Goal: Task Accomplishment & Management: Use online tool/utility

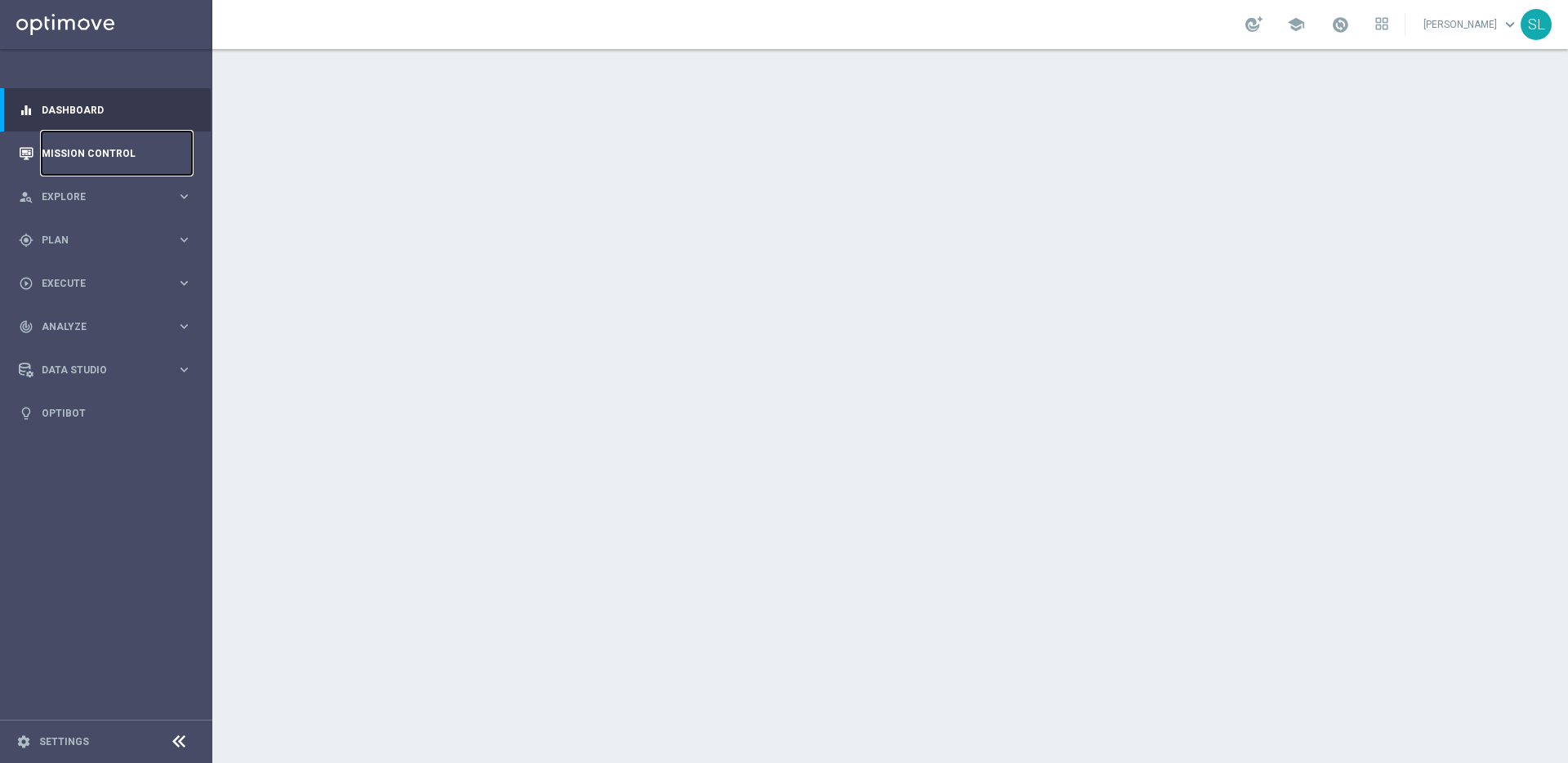
click at [92, 147] on link "Mission Control" at bounding box center [116, 153] width 150 height 43
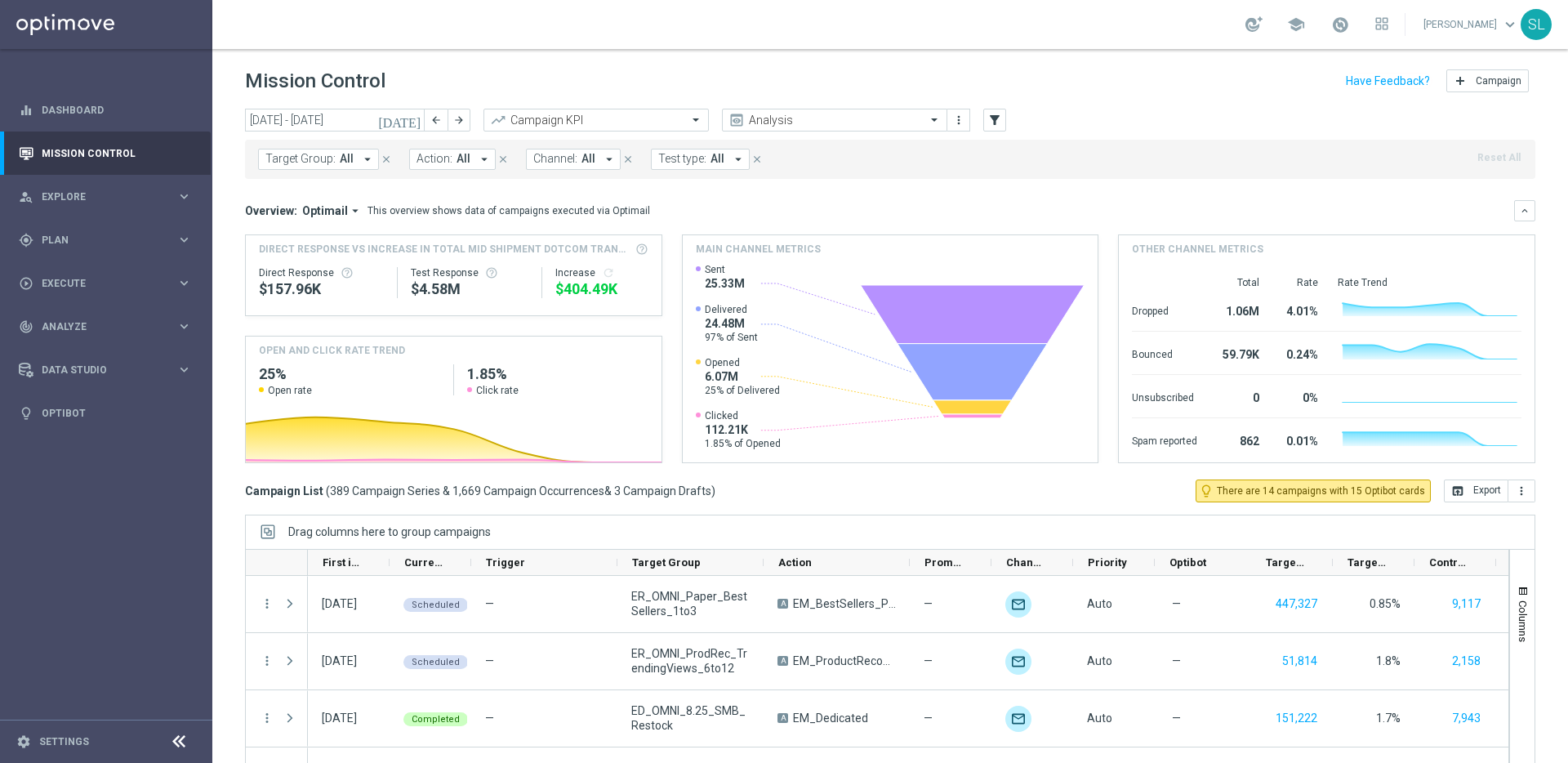
drag, startPoint x: 249, startPoint y: 81, endPoint x: 401, endPoint y: 81, distance: 152.0
click at [401, 81] on div "Mission Control add Campaign" at bounding box center [890, 81] width 1291 height 31
click at [513, 564] on span "Trigger" at bounding box center [506, 562] width 40 height 13
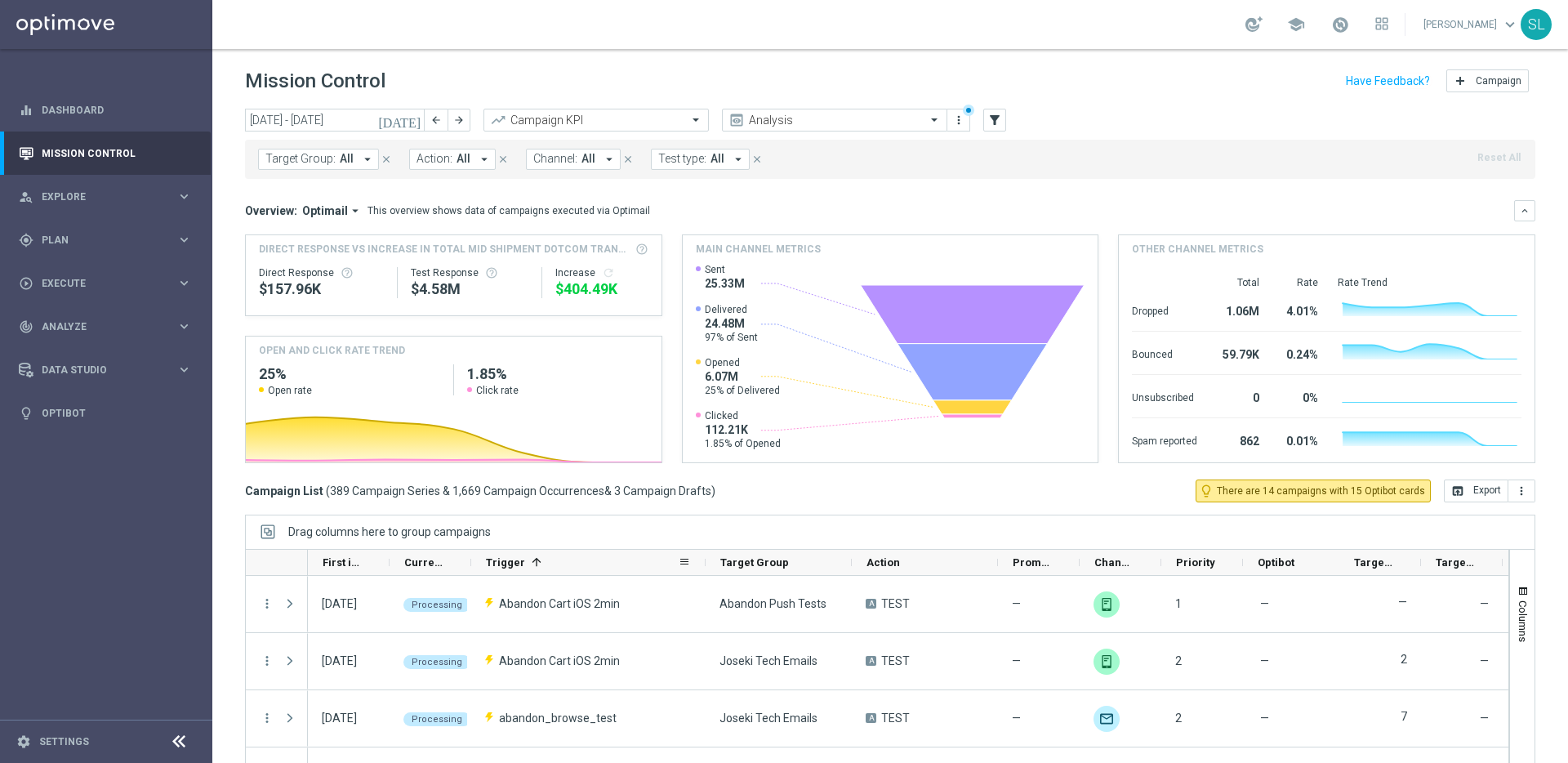
drag, startPoint x: 616, startPoint y: 564, endPoint x: 695, endPoint y: 564, distance: 79.0
click at [703, 564] on div at bounding box center [705, 562] width 6 height 25
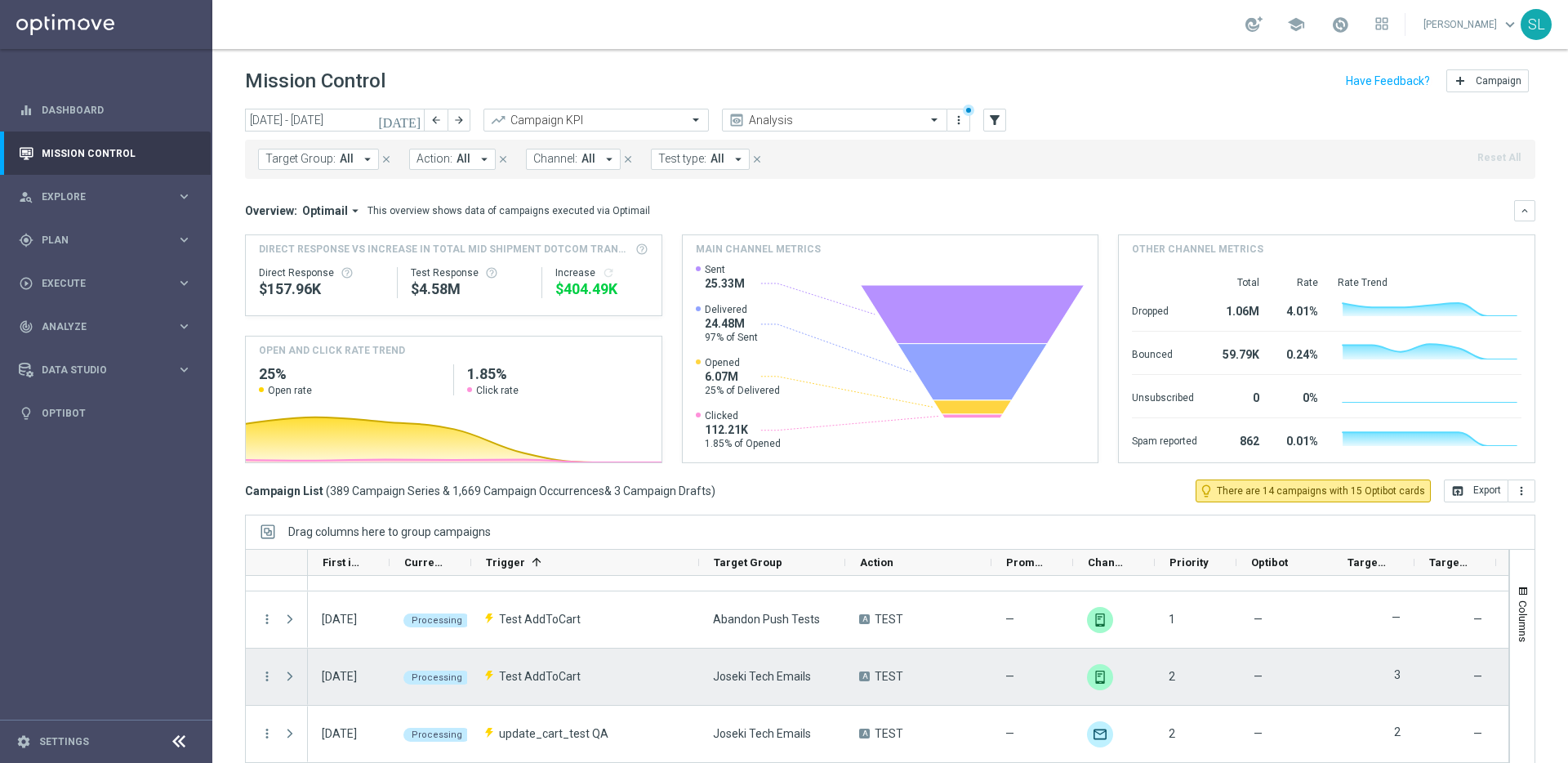
scroll to position [3356, 0]
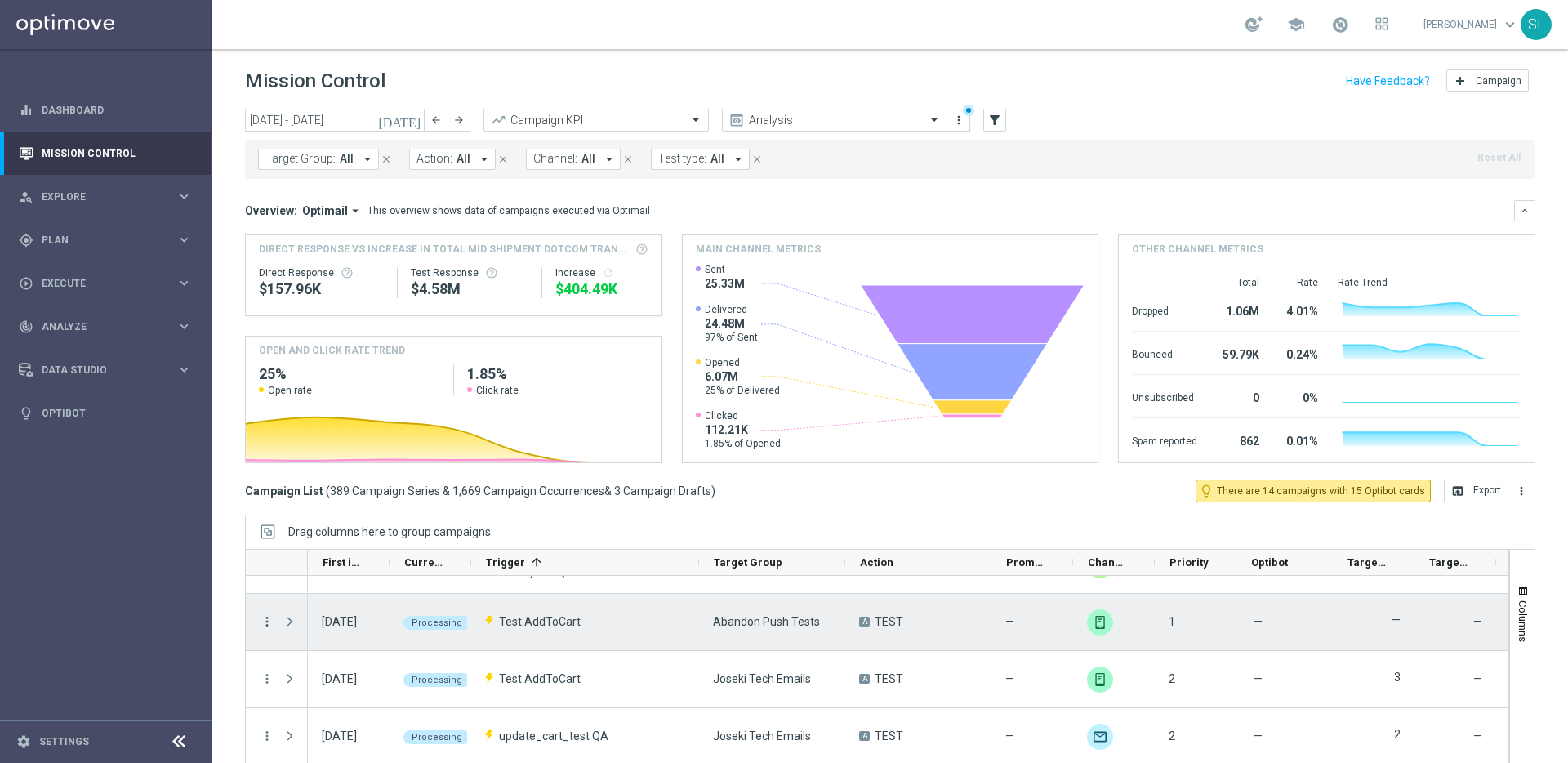
click at [266, 622] on icon "more_vert" at bounding box center [267, 622] width 14 height 14
click at [342, 470] on span "Campaign Details" at bounding box center [340, 474] width 83 height 12
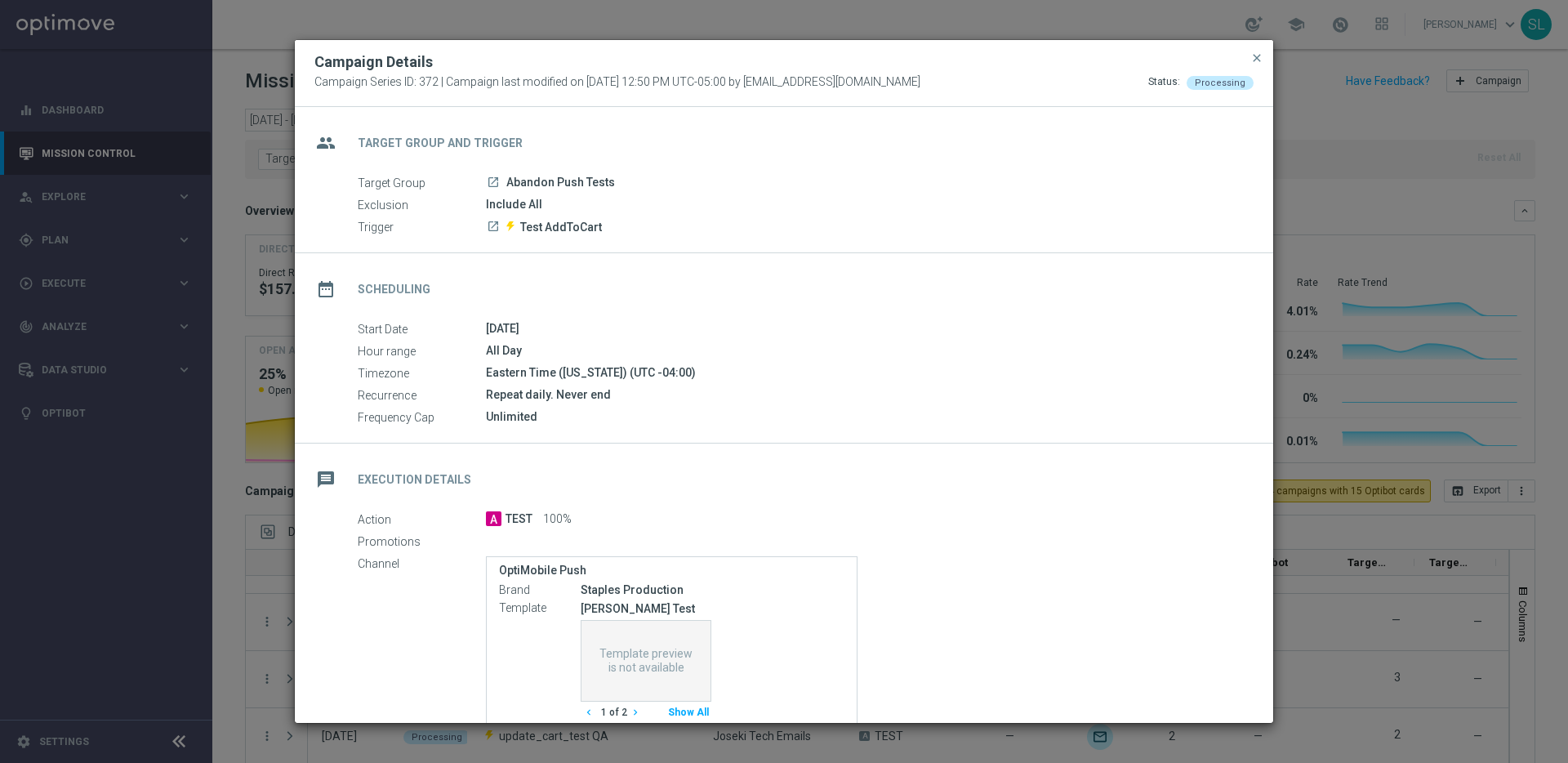
click at [491, 181] on icon "launch" at bounding box center [493, 182] width 13 height 13
click at [491, 227] on icon "launch" at bounding box center [493, 226] width 13 height 13
drag, startPoint x: 614, startPoint y: 227, endPoint x: 520, endPoint y: 231, distance: 94.1
click at [520, 231] on div "launch Test AddToCart" at bounding box center [864, 226] width 756 height 16
copy span "Test AddToCart"
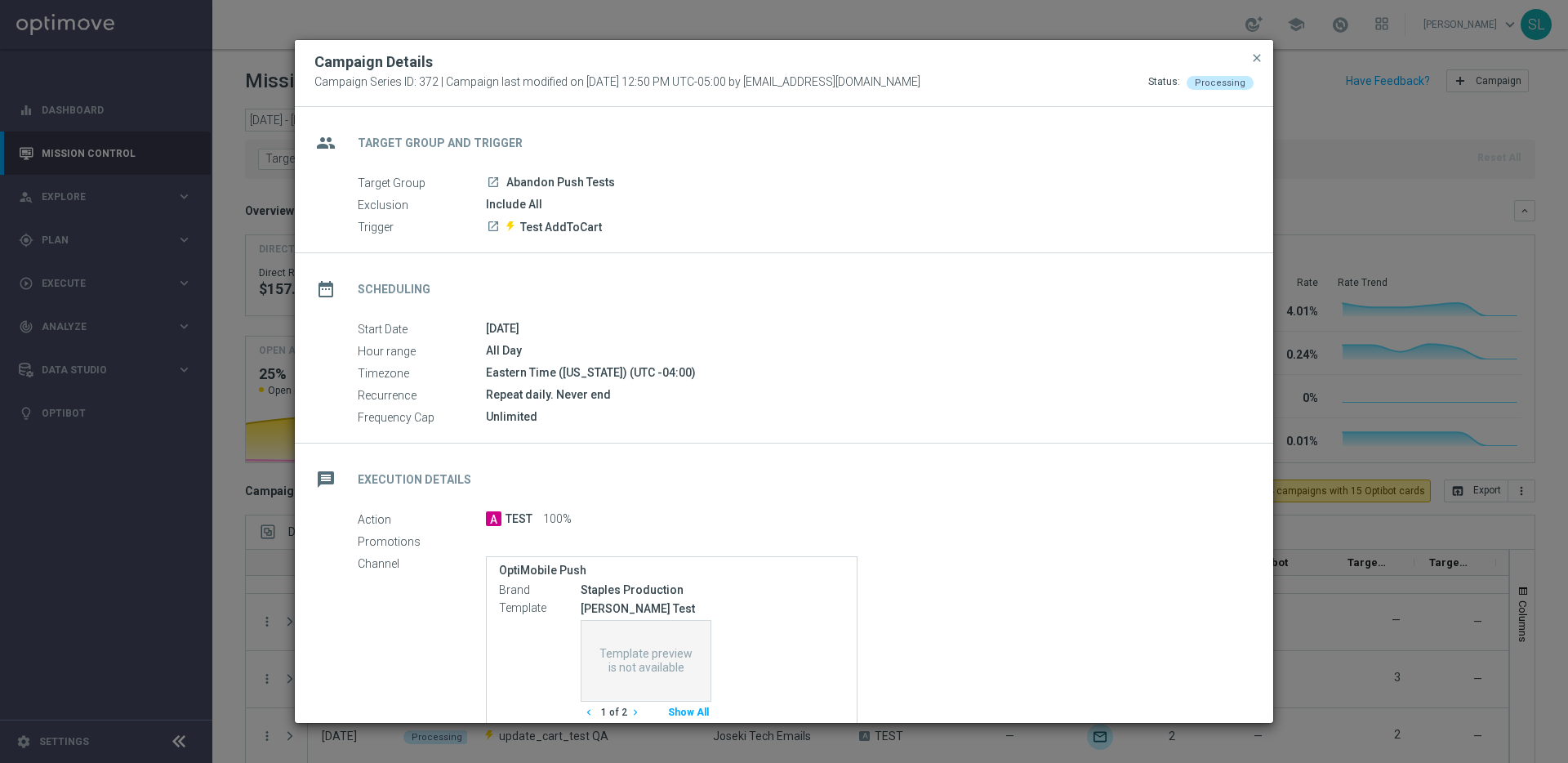
click at [1386, 201] on modal-container "Campaign Details Campaign Series ID: 372 | Campaign last modified on 06 Nov 202…" at bounding box center [784, 382] width 1568 height 763
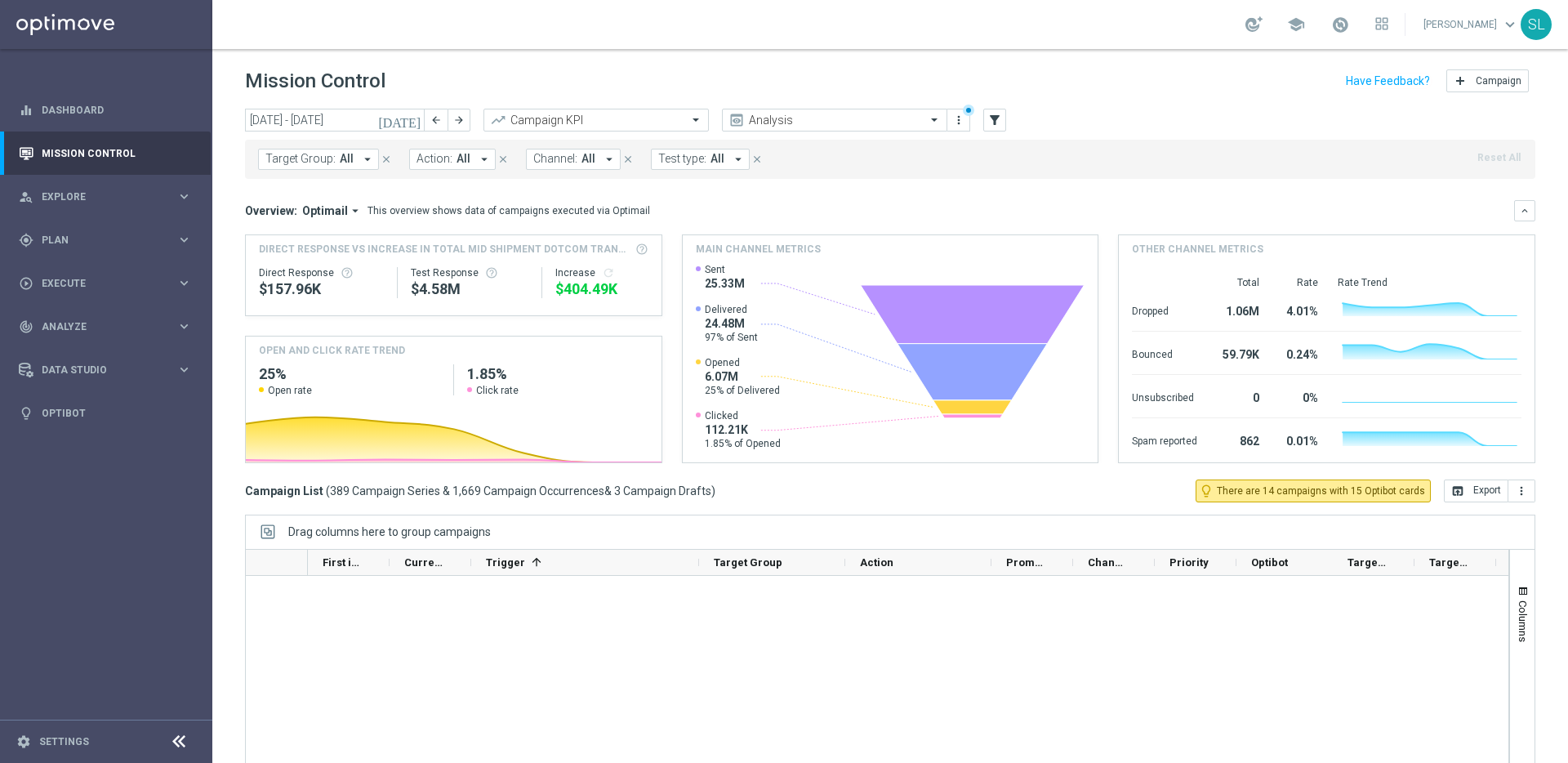
scroll to position [0, 0]
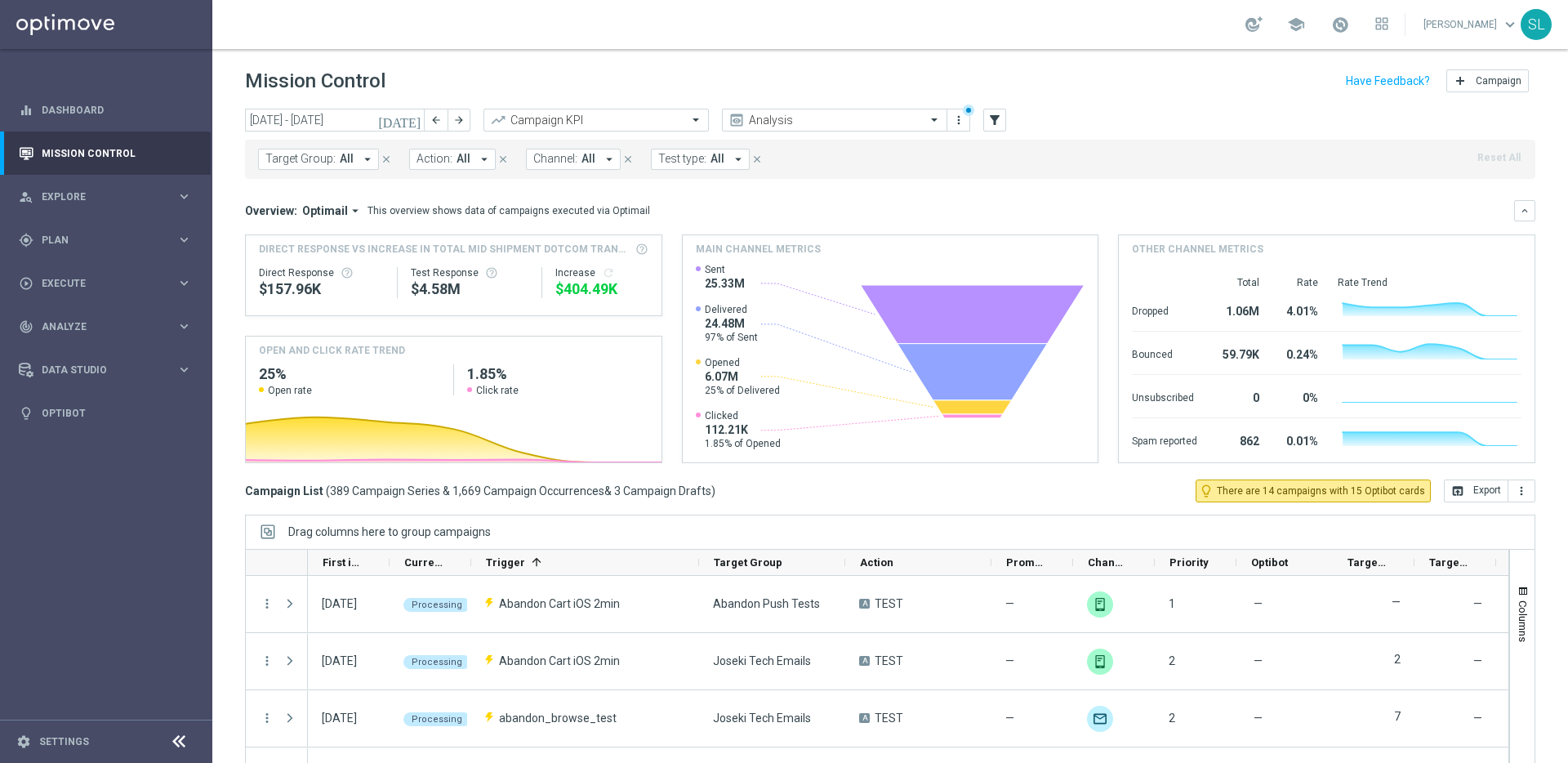
click at [280, 156] on span "Target Group:" at bounding box center [300, 158] width 70 height 13
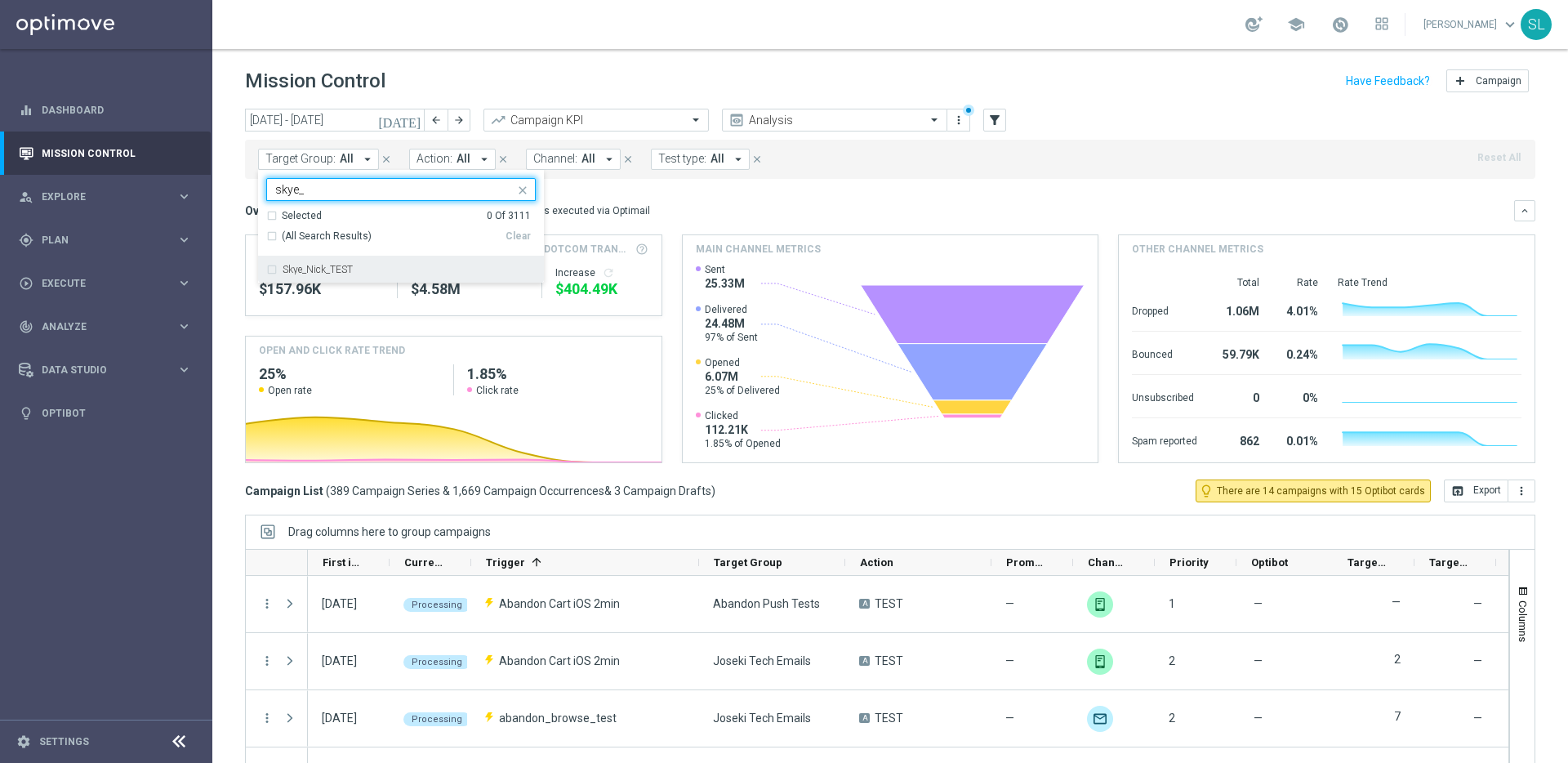
drag, startPoint x: 306, startPoint y: 280, endPoint x: 354, endPoint y: 274, distance: 48.4
click at [308, 279] on div "Skye_Nick_TEST" at bounding box center [401, 269] width 270 height 26
type input "skye_"
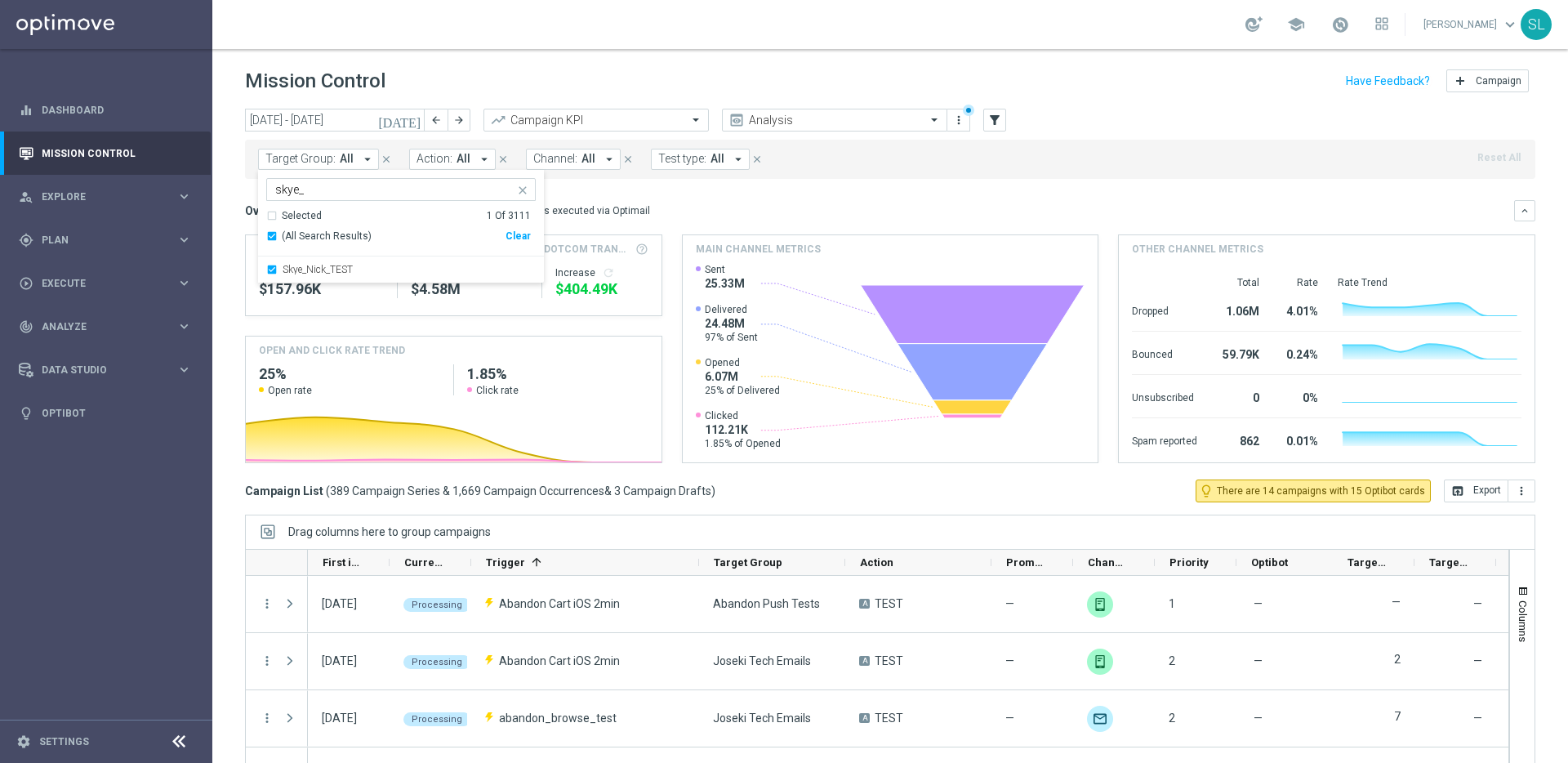
click at [905, 211] on div "Overview: Optimail arrow_drop_down This overview shows data of campaigns execut…" at bounding box center [879, 211] width 1269 height 14
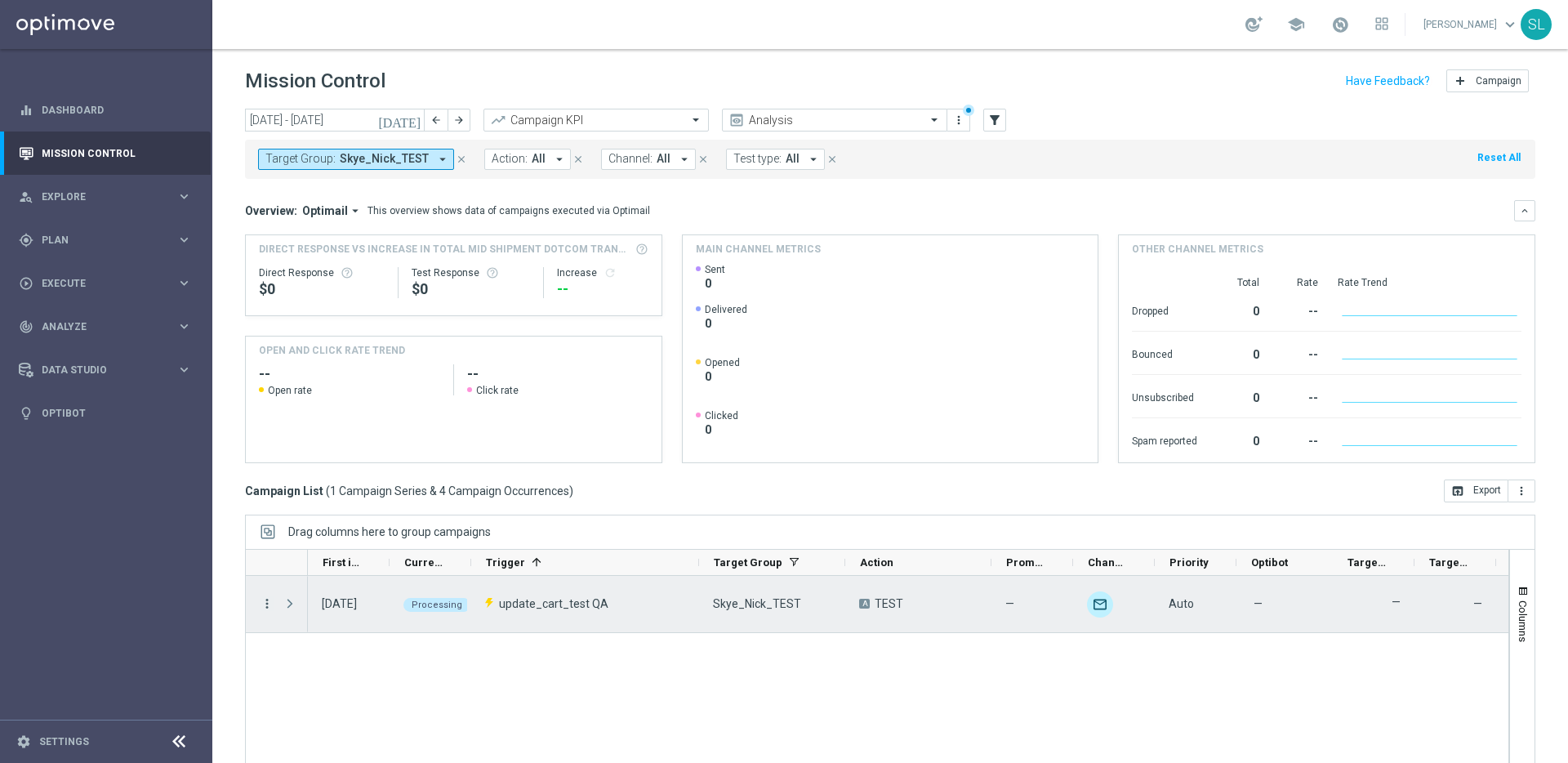
click at [260, 596] on div "more_vert" at bounding box center [260, 604] width 30 height 57
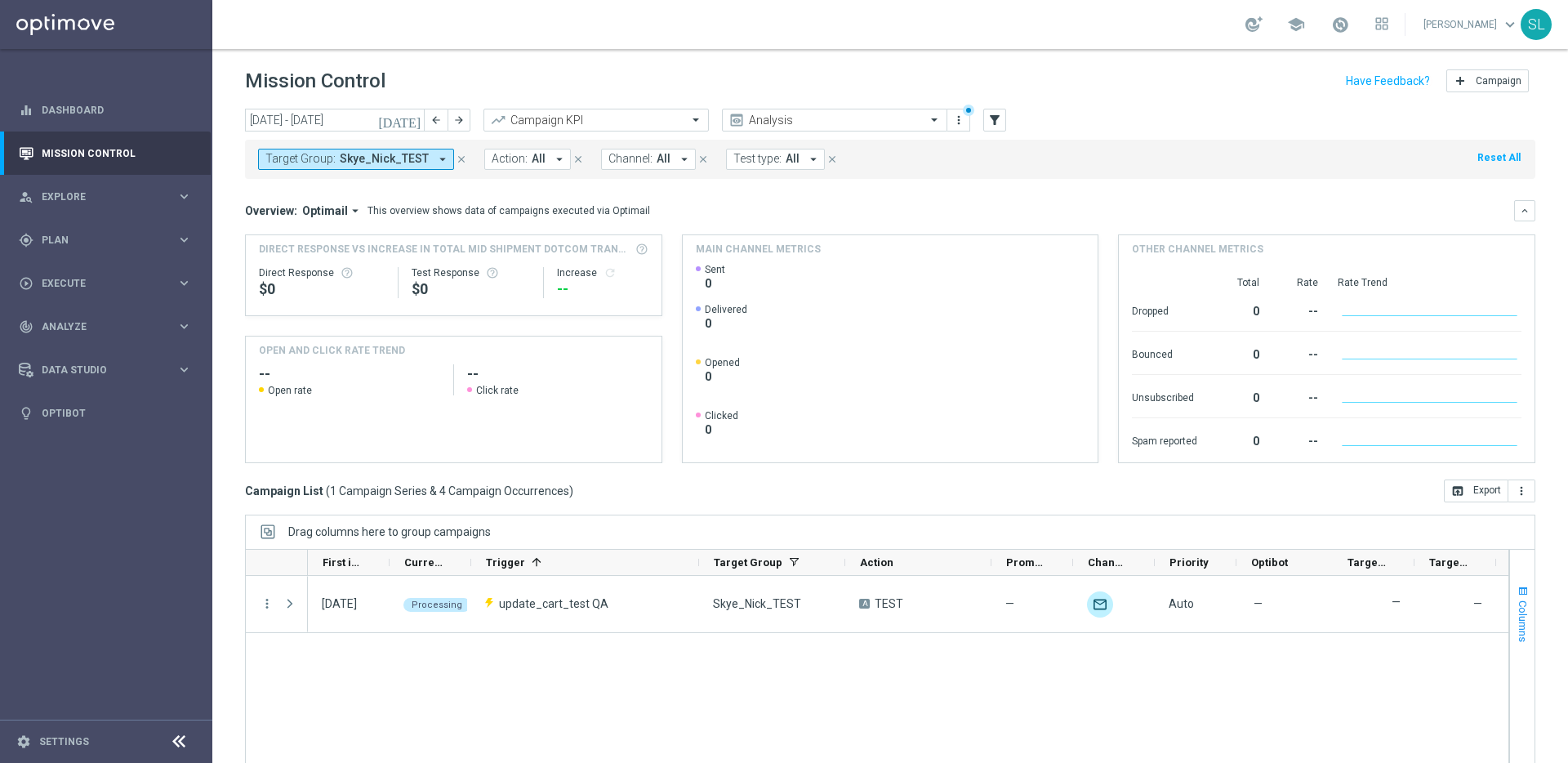
click at [1523, 627] on span "Columns" at bounding box center [1523, 621] width 13 height 41
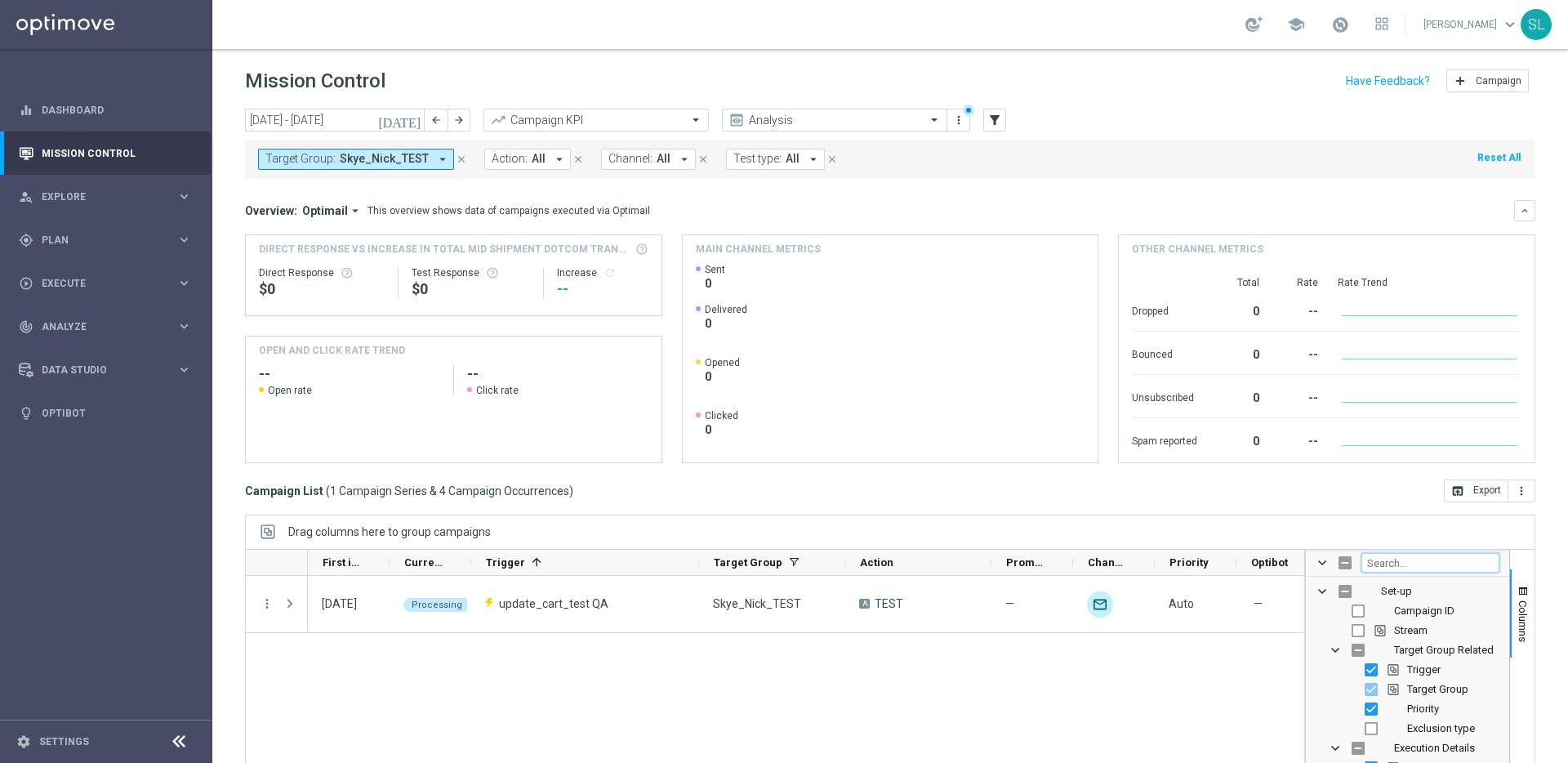
click at [1405, 561] on input "Filter Columns Input" at bounding box center [1430, 563] width 138 height 20
type input "templ"
drag, startPoint x: 1439, startPoint y: 631, endPoint x: 1460, endPoint y: 632, distance: 21.0
click at [1440, 631] on span "Templates" at bounding box center [1432, 631] width 49 height 13
checkbox input "true"
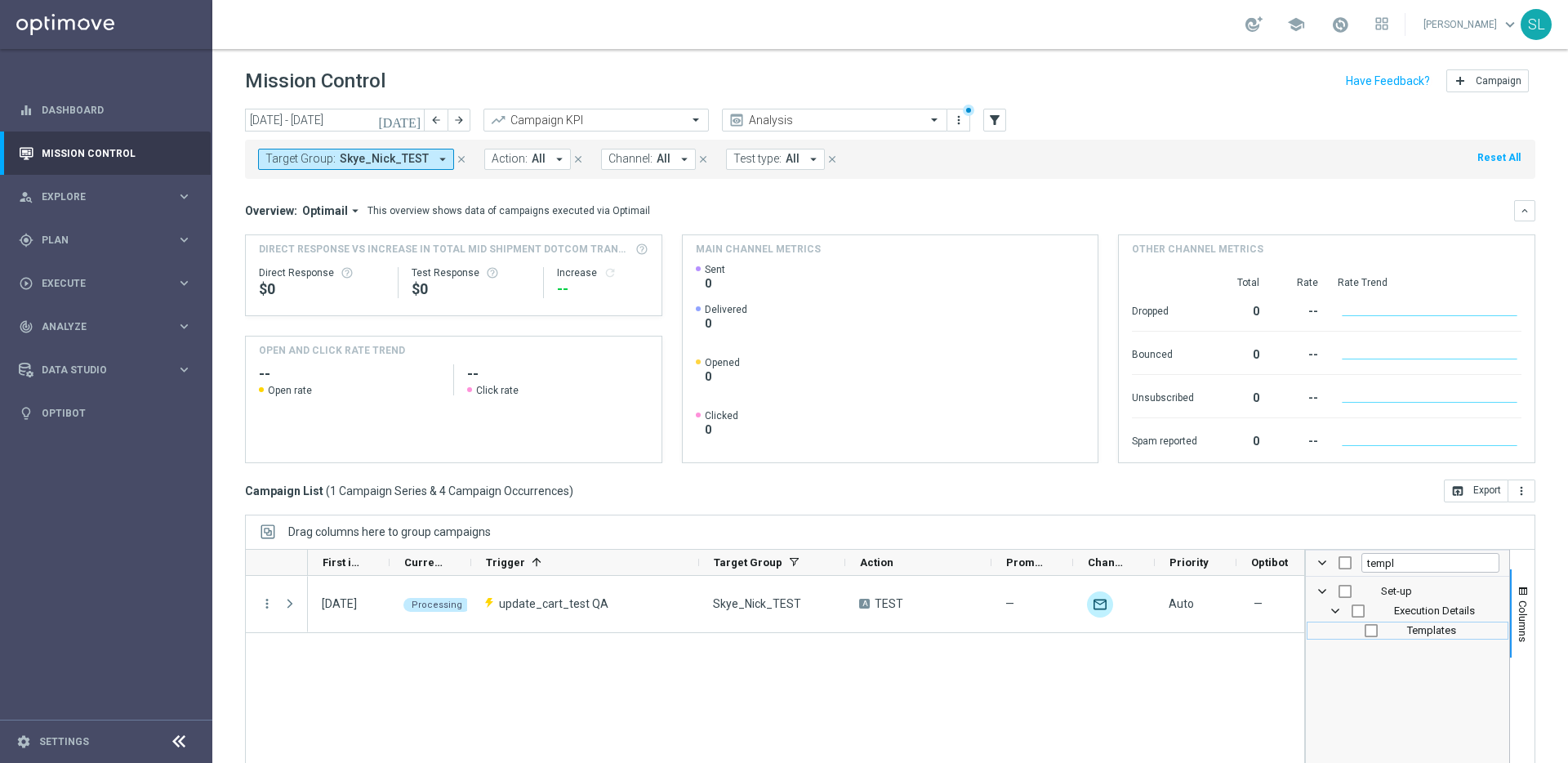
checkbox input "true"
drag, startPoint x: 1522, startPoint y: 623, endPoint x: 1372, endPoint y: 628, distance: 150.1
click at [1520, 623] on span "Columns" at bounding box center [1523, 621] width 13 height 41
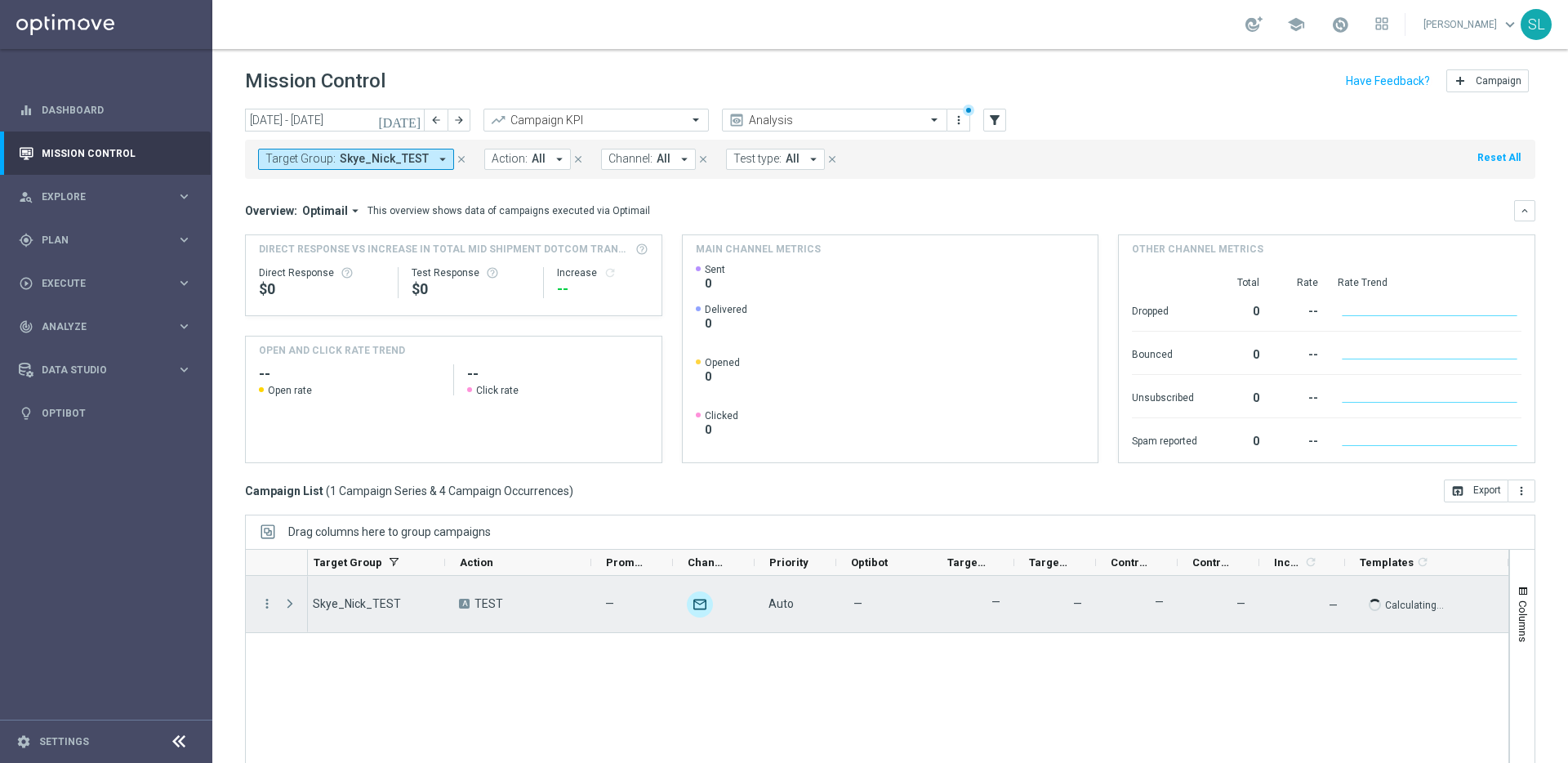
scroll to position [0, 399]
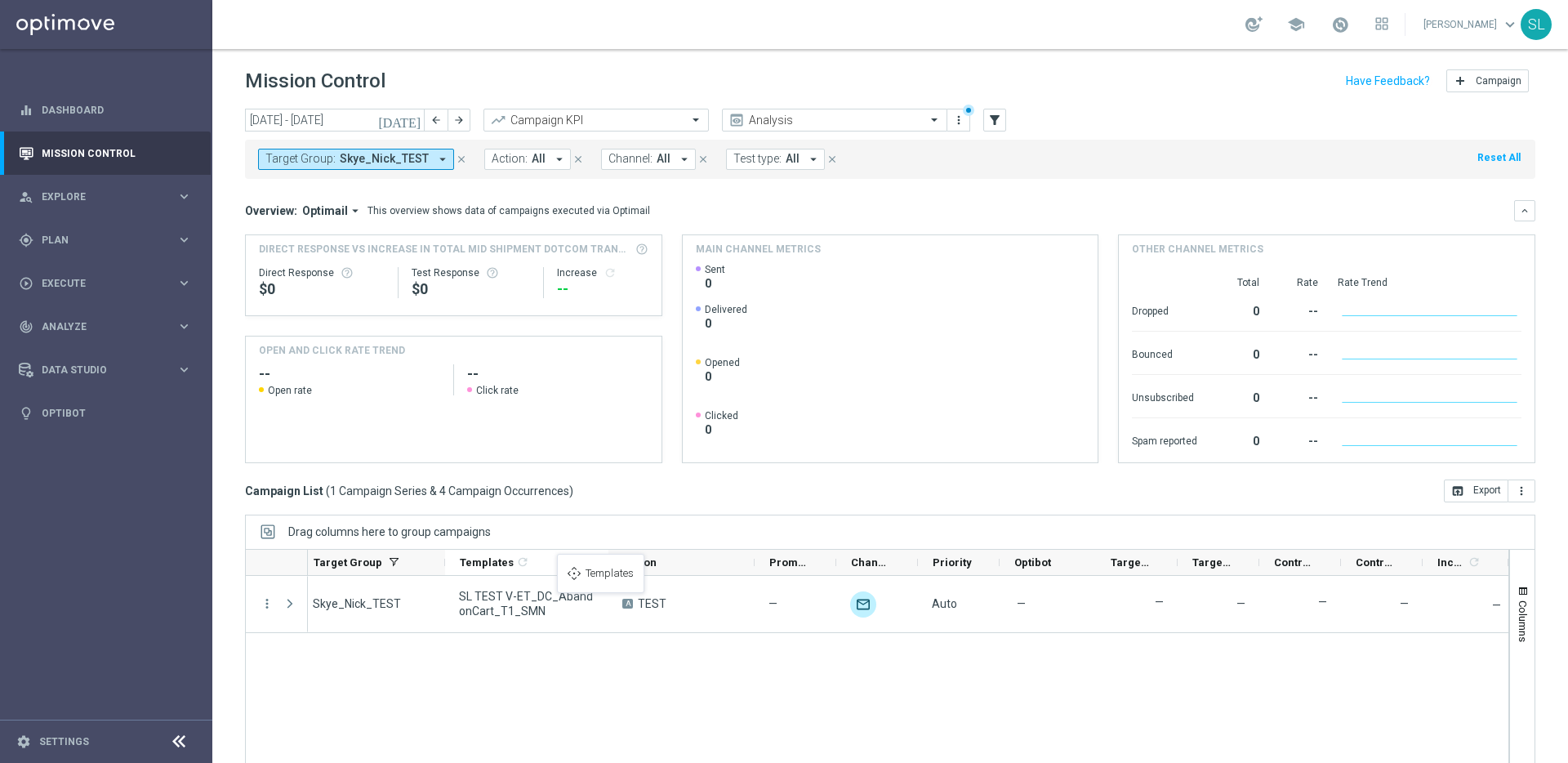
drag, startPoint x: 1330, startPoint y: 564, endPoint x: 565, endPoint y: 563, distance: 765.0
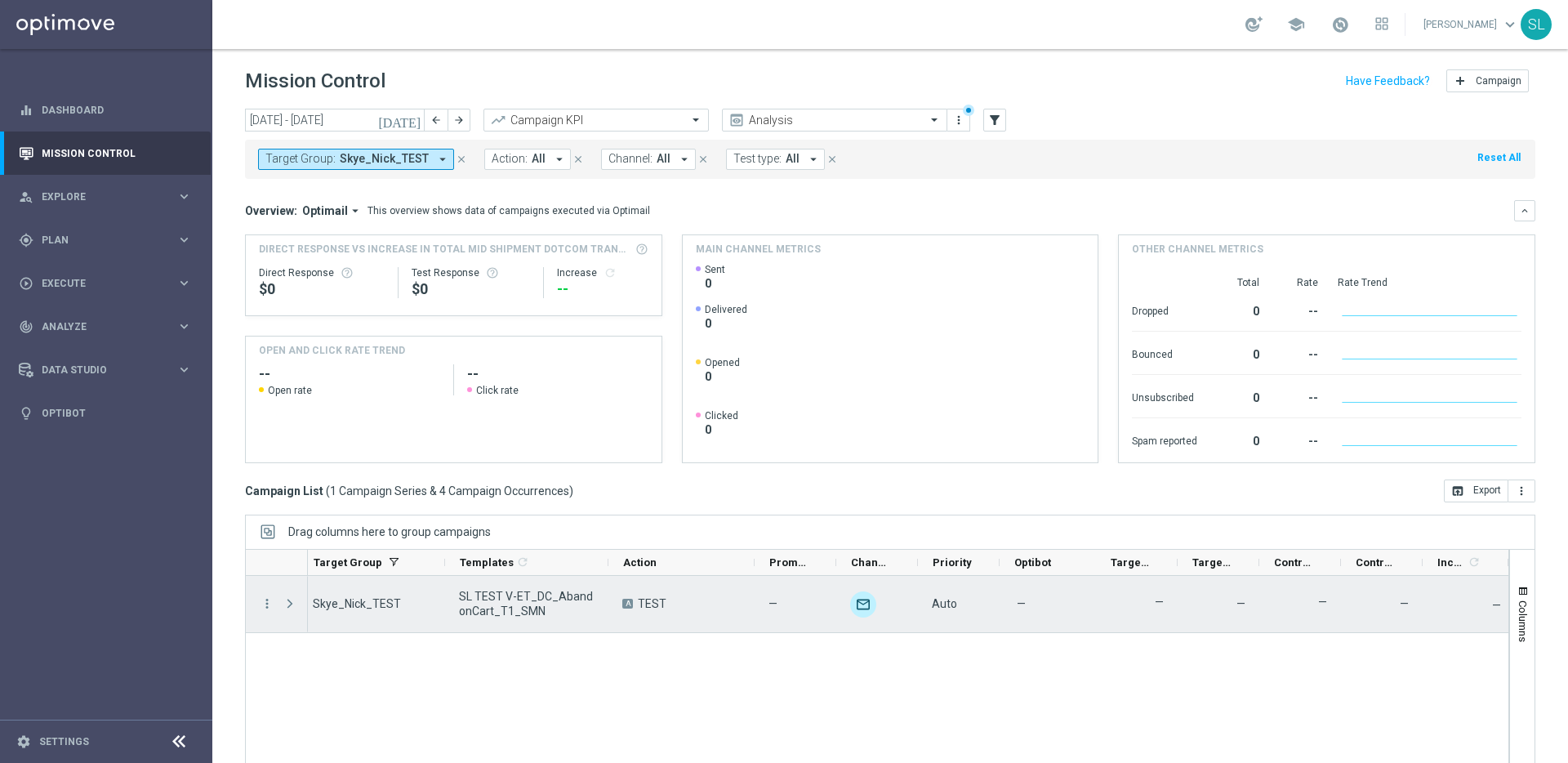
click at [486, 590] on span "SL TEST V-ET_DC_AbandonCart_T1_SMN" at bounding box center [526, 604] width 136 height 30
click at [555, 614] on span "SL TEST V-ET_DC_AbandonCart_T1_SMN" at bounding box center [526, 604] width 136 height 30
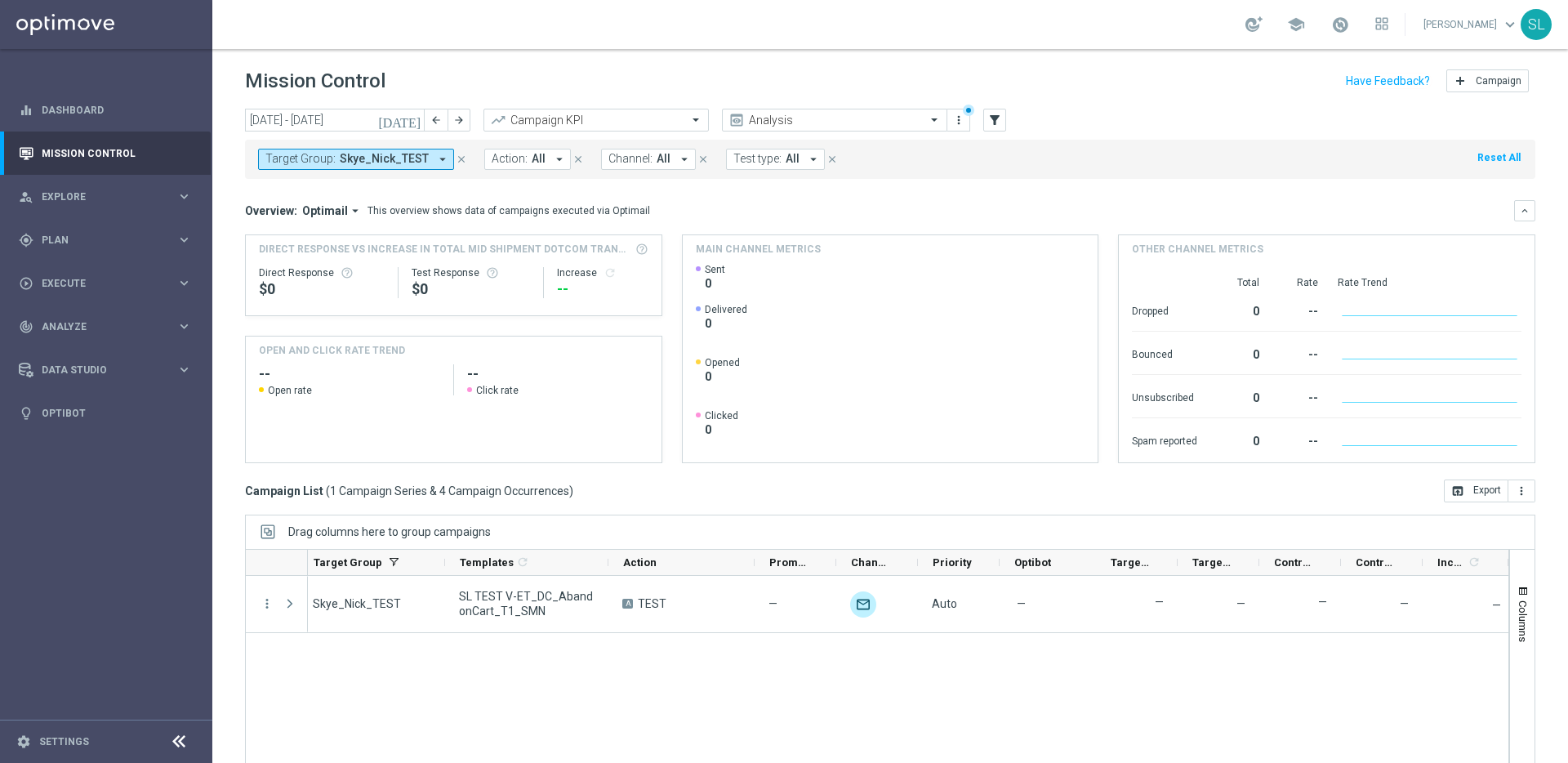
click at [1504, 157] on button "Reset All" at bounding box center [1500, 157] width 47 height 18
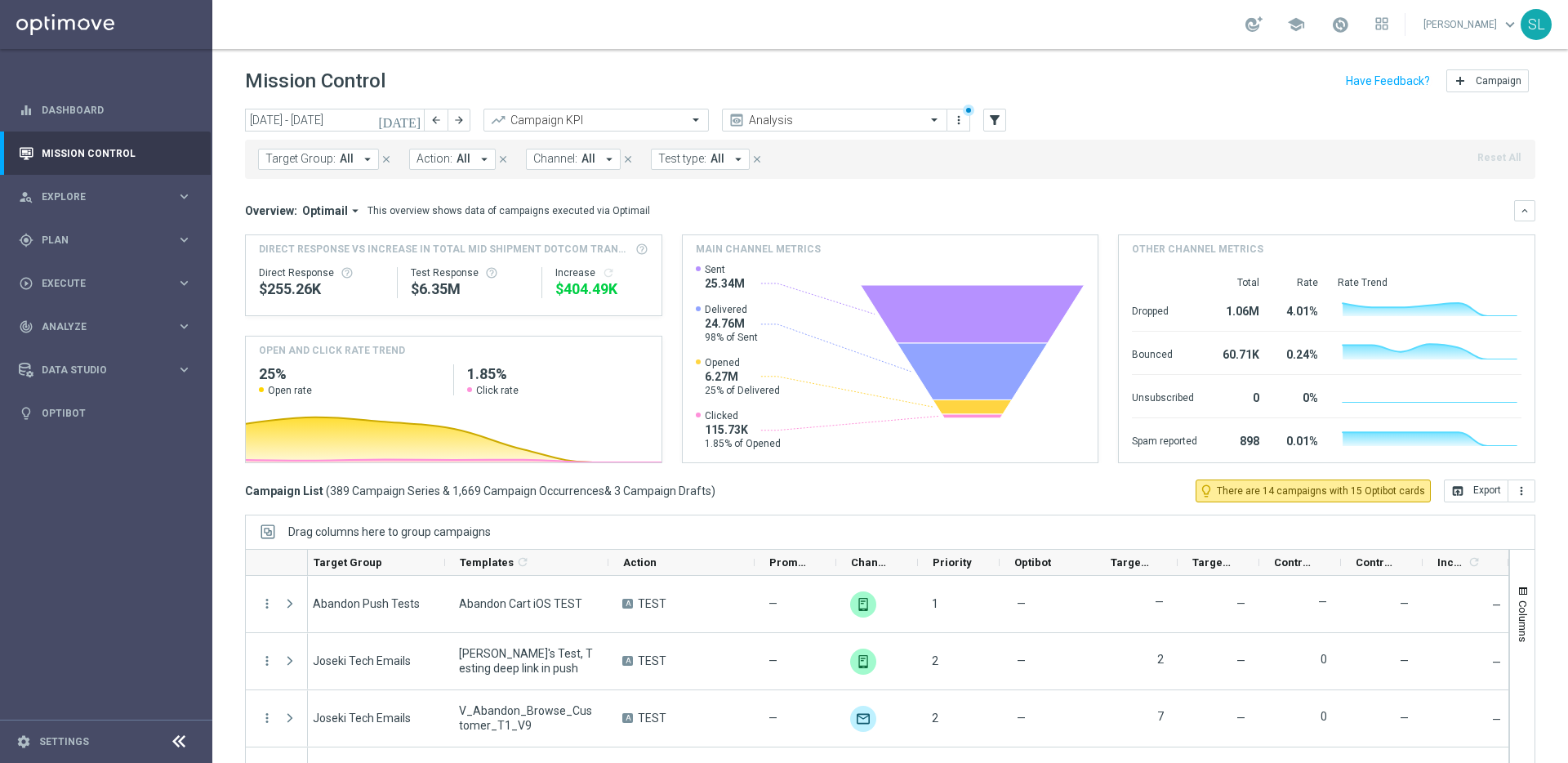
click at [176, 739] on icon at bounding box center [179, 742] width 20 height 20
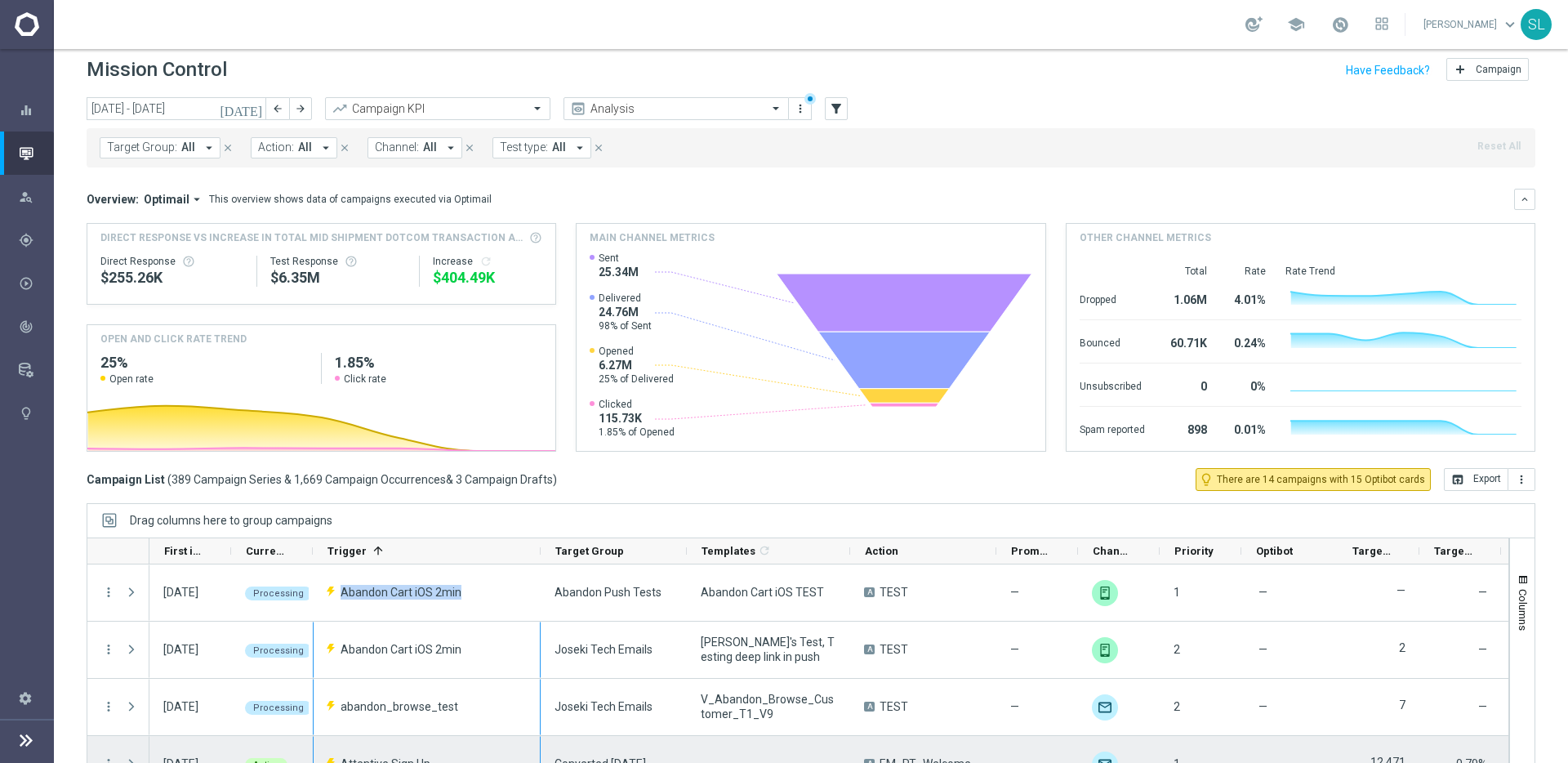
scroll to position [13, 0]
drag, startPoint x: 393, startPoint y: 642, endPoint x: 393, endPoint y: 661, distance: 19.0
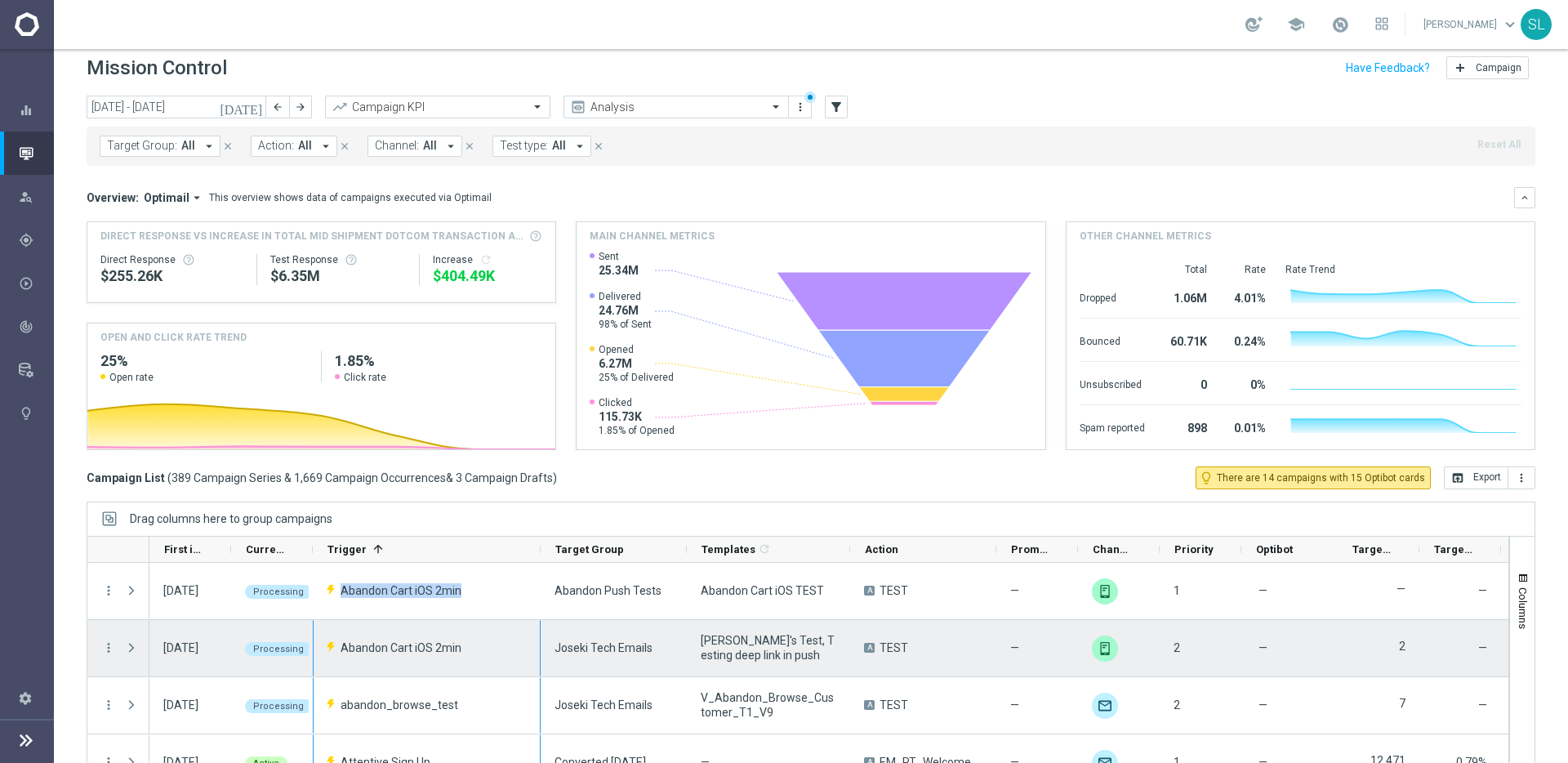
click at [392, 657] on div "Abandon Cart iOS 2min" at bounding box center [426, 648] width 228 height 57
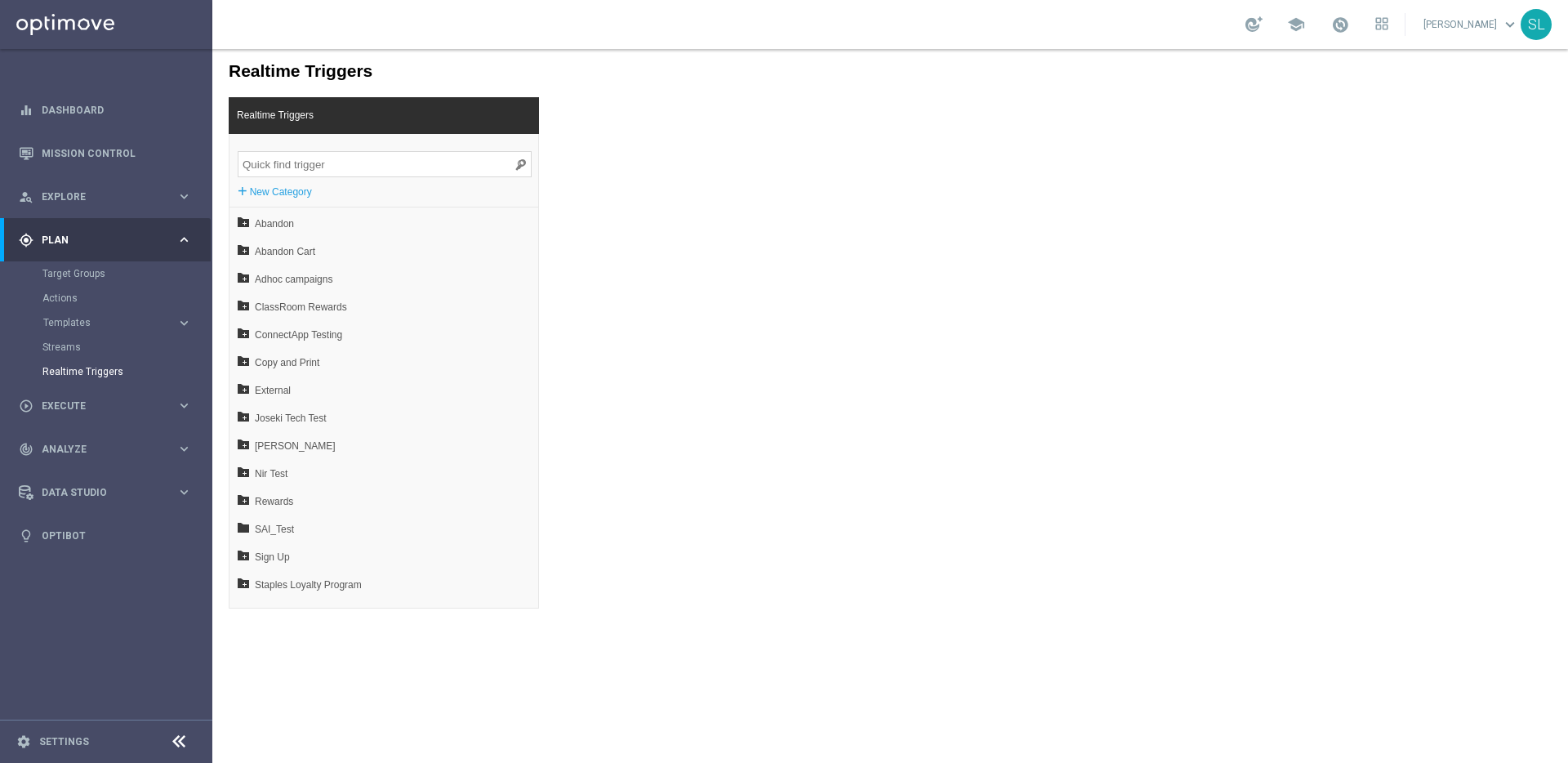
click at [382, 173] on input "search" at bounding box center [384, 164] width 294 height 26
paste input "Test AddToCart"
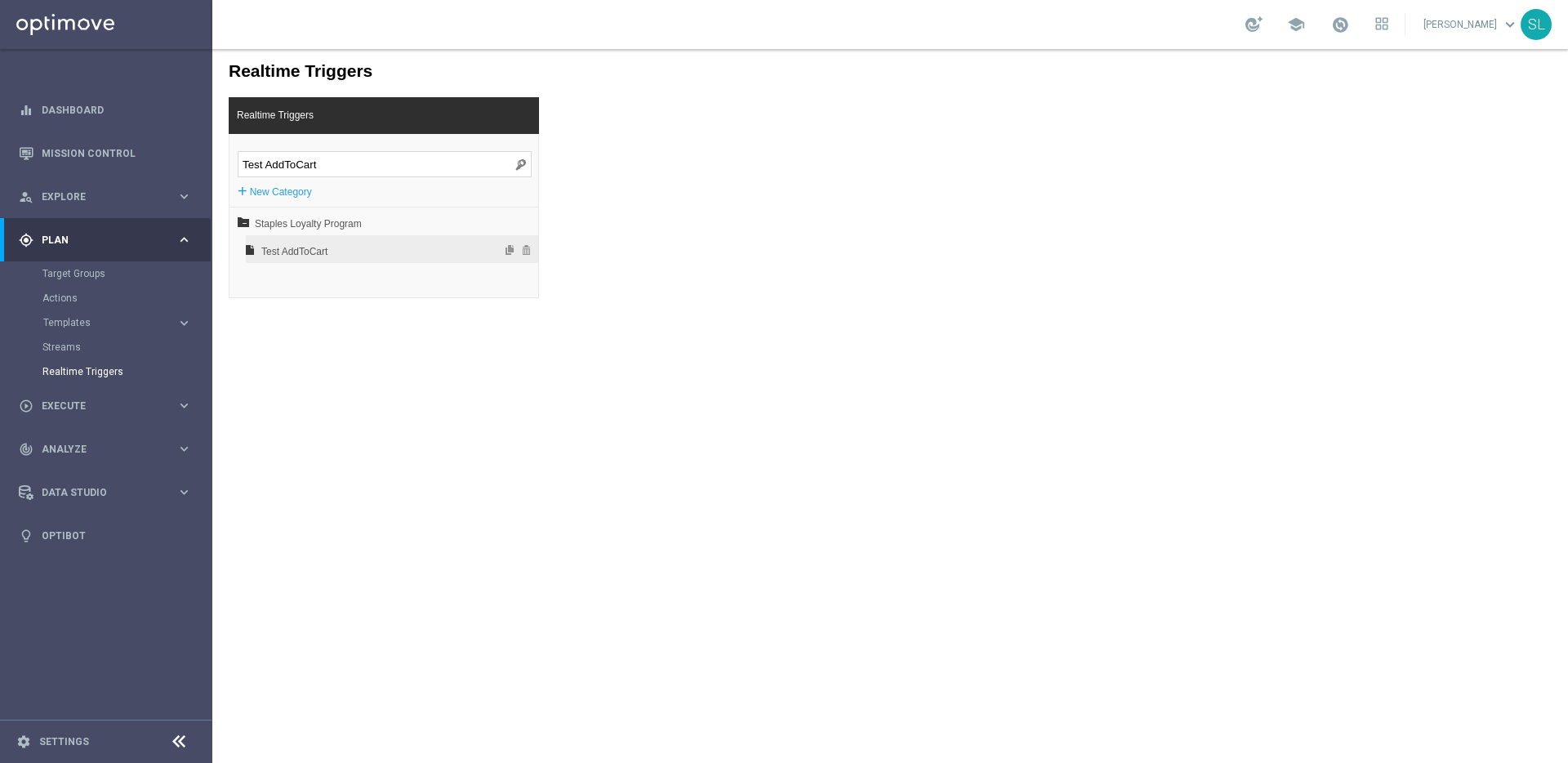
type input "Test AddToCart"
click at [307, 252] on span "Test AddToCart" at bounding box center [349, 251] width 175 height 28
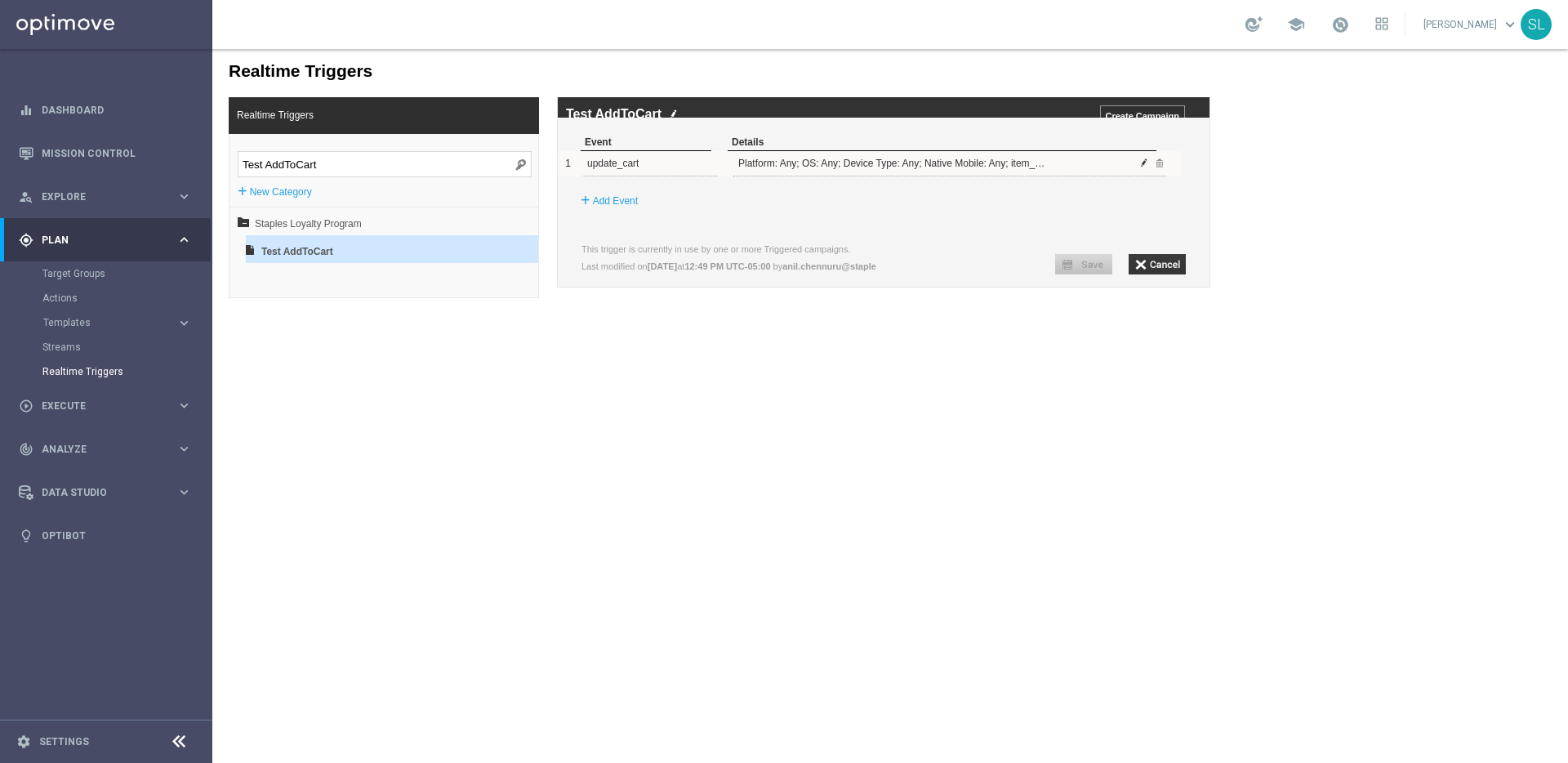
click at [1146, 167] on span at bounding box center [1144, 162] width 10 height 10
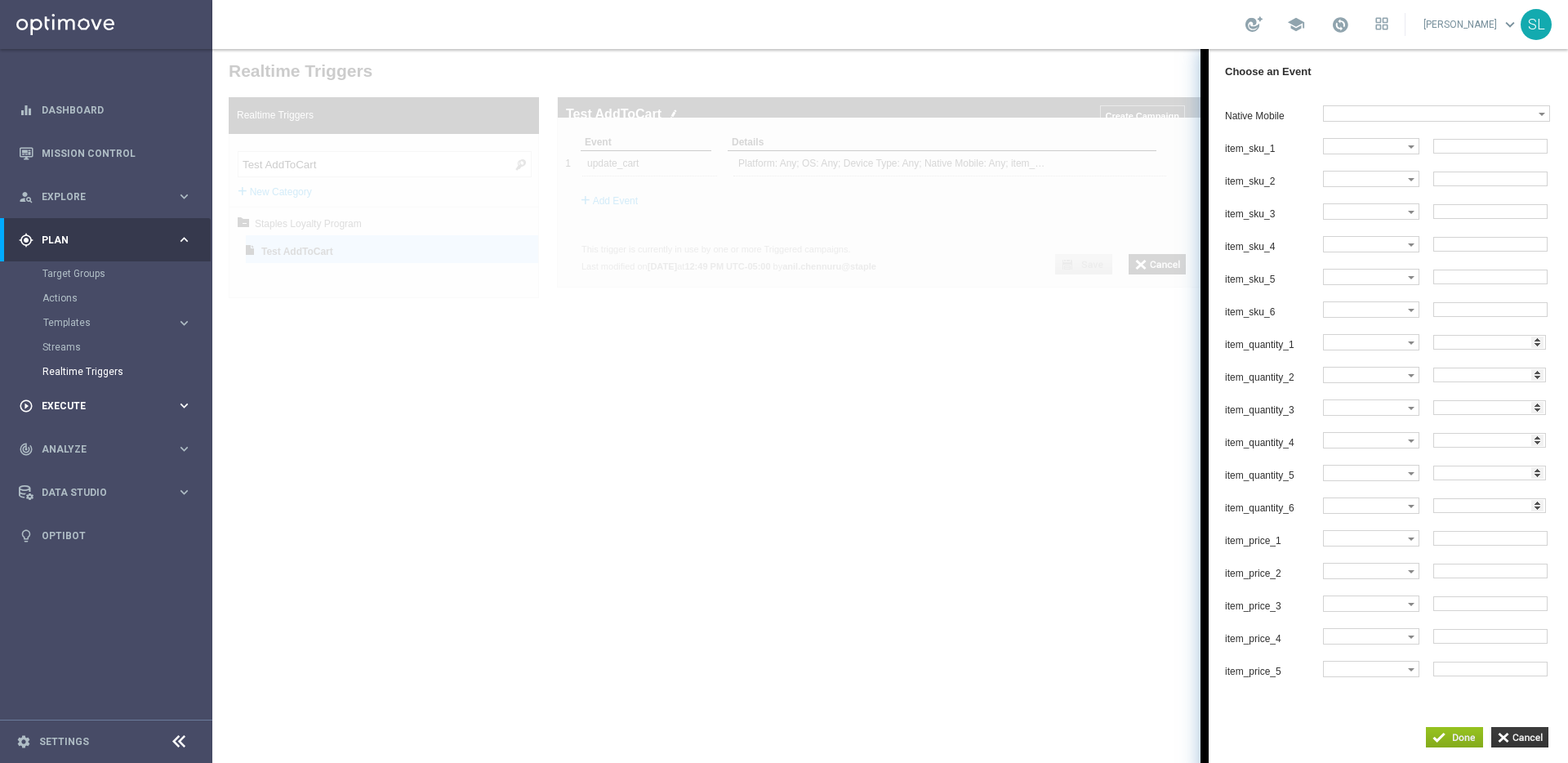
scroll to position [118, 0]
click at [1505, 737] on input "button" at bounding box center [1520, 737] width 58 height 21
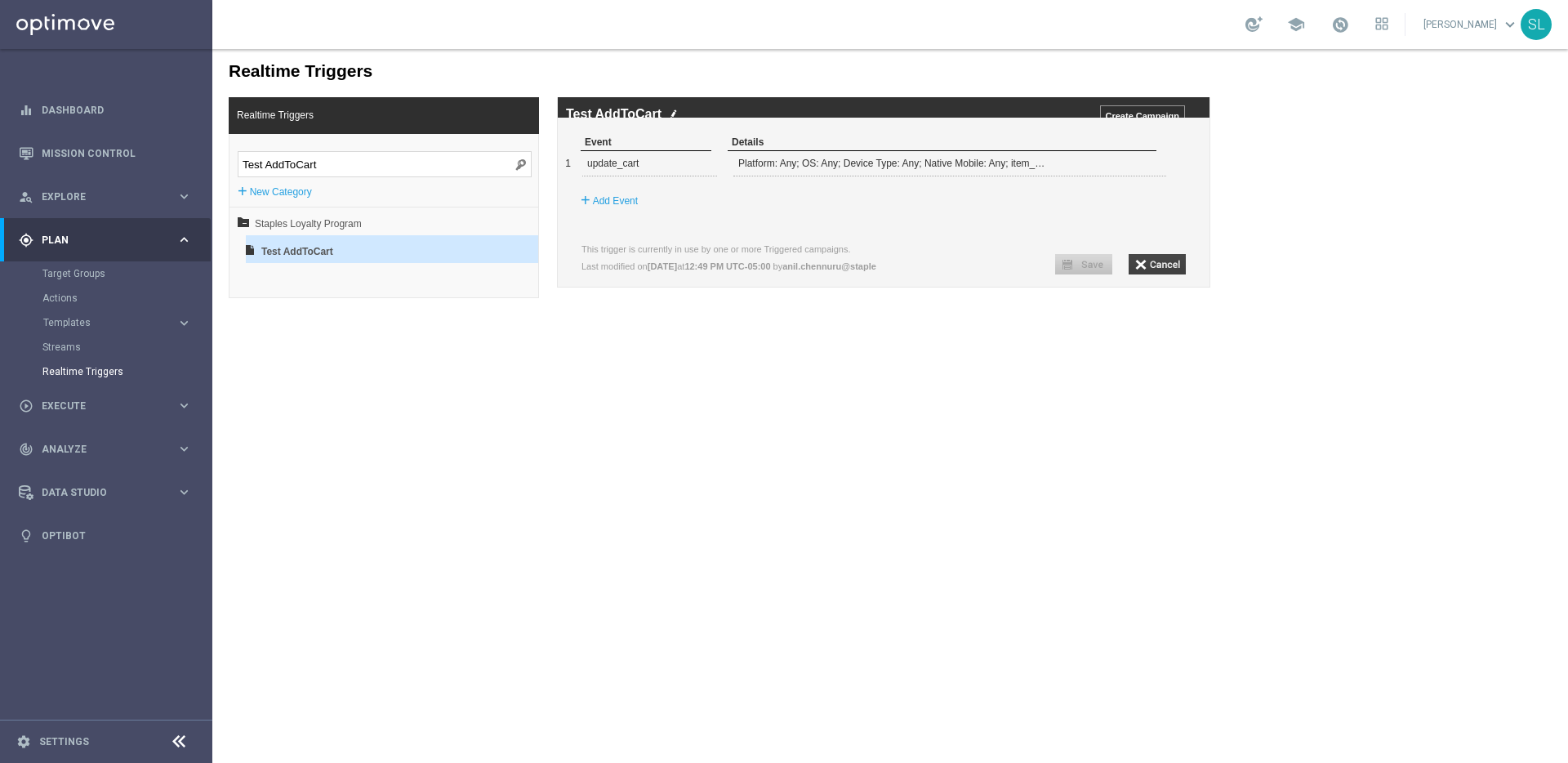
click at [1152, 274] on input "button" at bounding box center [1158, 264] width 58 height 21
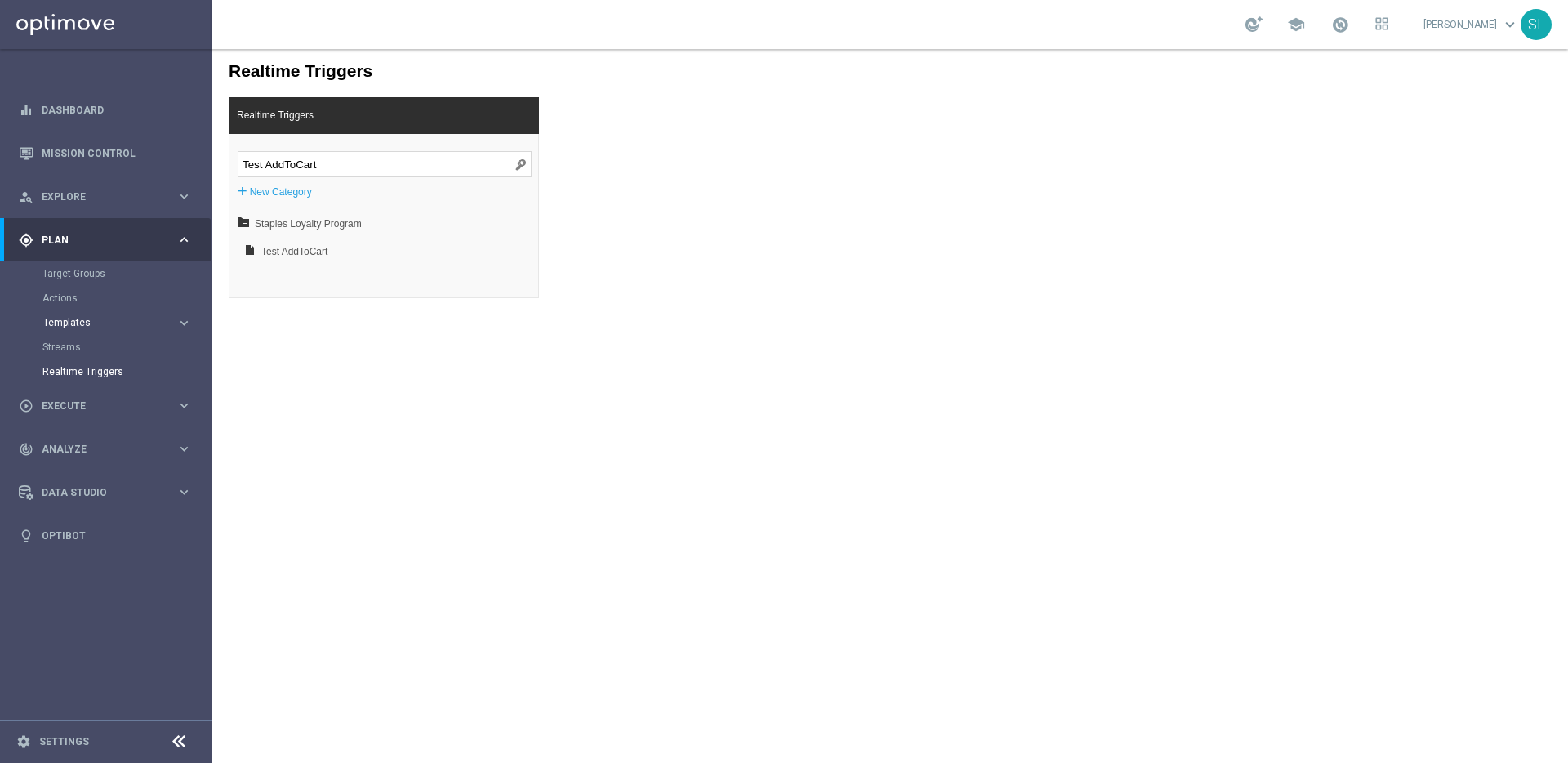
click at [66, 324] on span "Templates" at bounding box center [102, 322] width 117 height 10
click at [76, 347] on link "Optimail" at bounding box center [110, 347] width 120 height 13
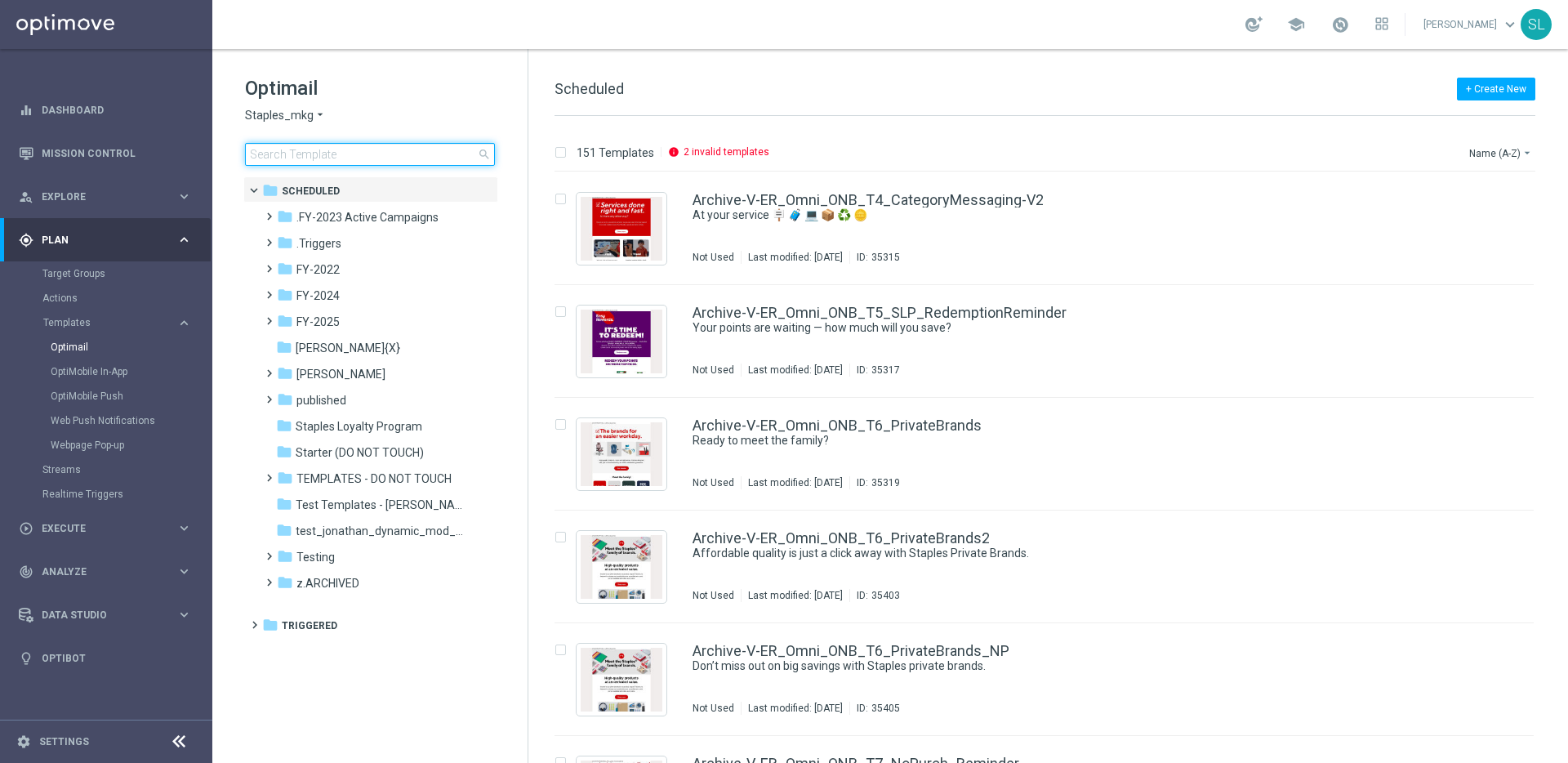
click at [378, 164] on input at bounding box center [370, 154] width 250 height 22
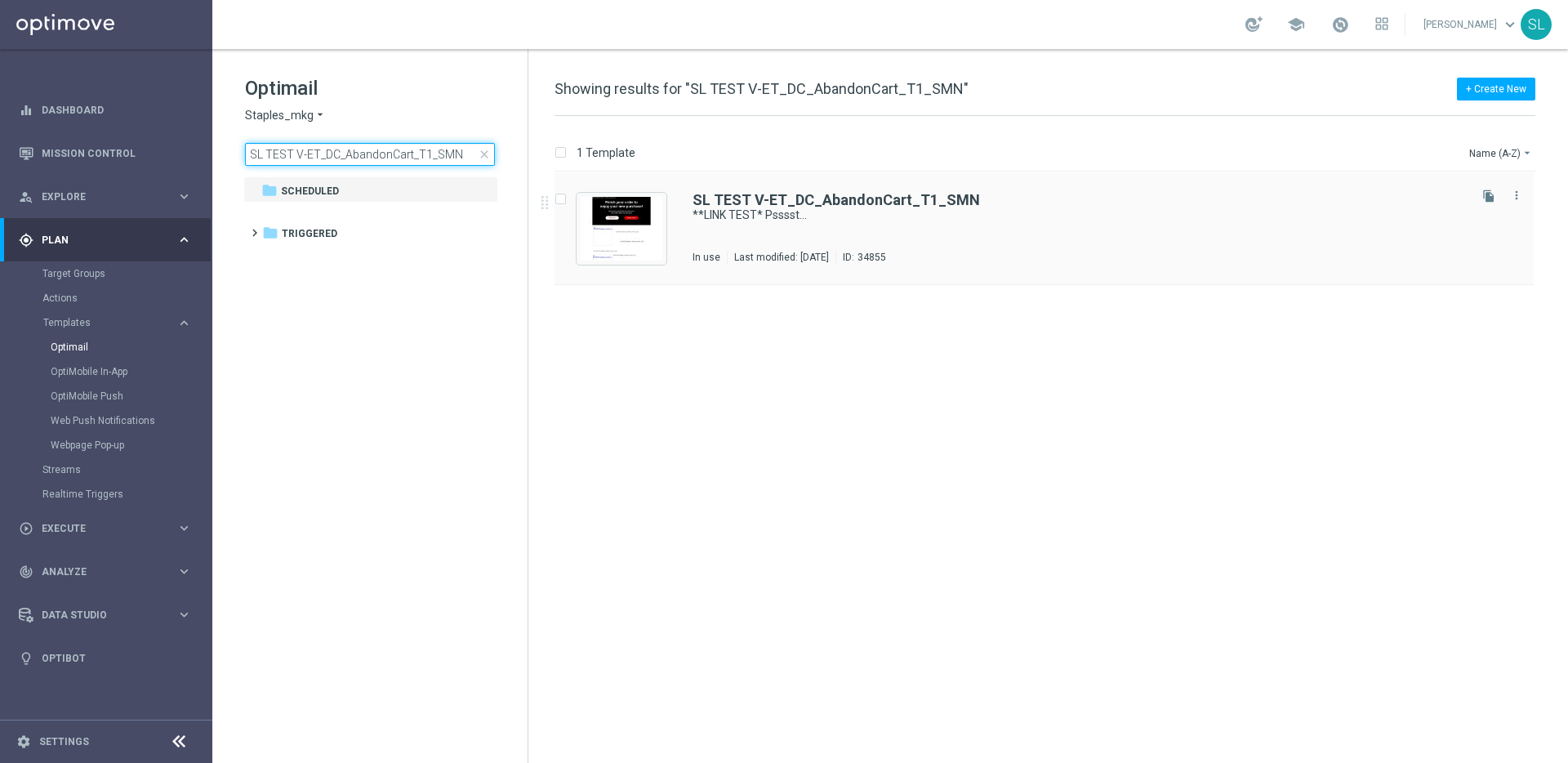
type input "SL TEST V-ET_DC_AbandonCart_T1_SMN"
click at [857, 227] on div "SL TEST V-ET_DC_AbandonCart_T1_SMN **LINK TEST* Psssst... In use Last modified:…" at bounding box center [1079, 228] width 773 height 71
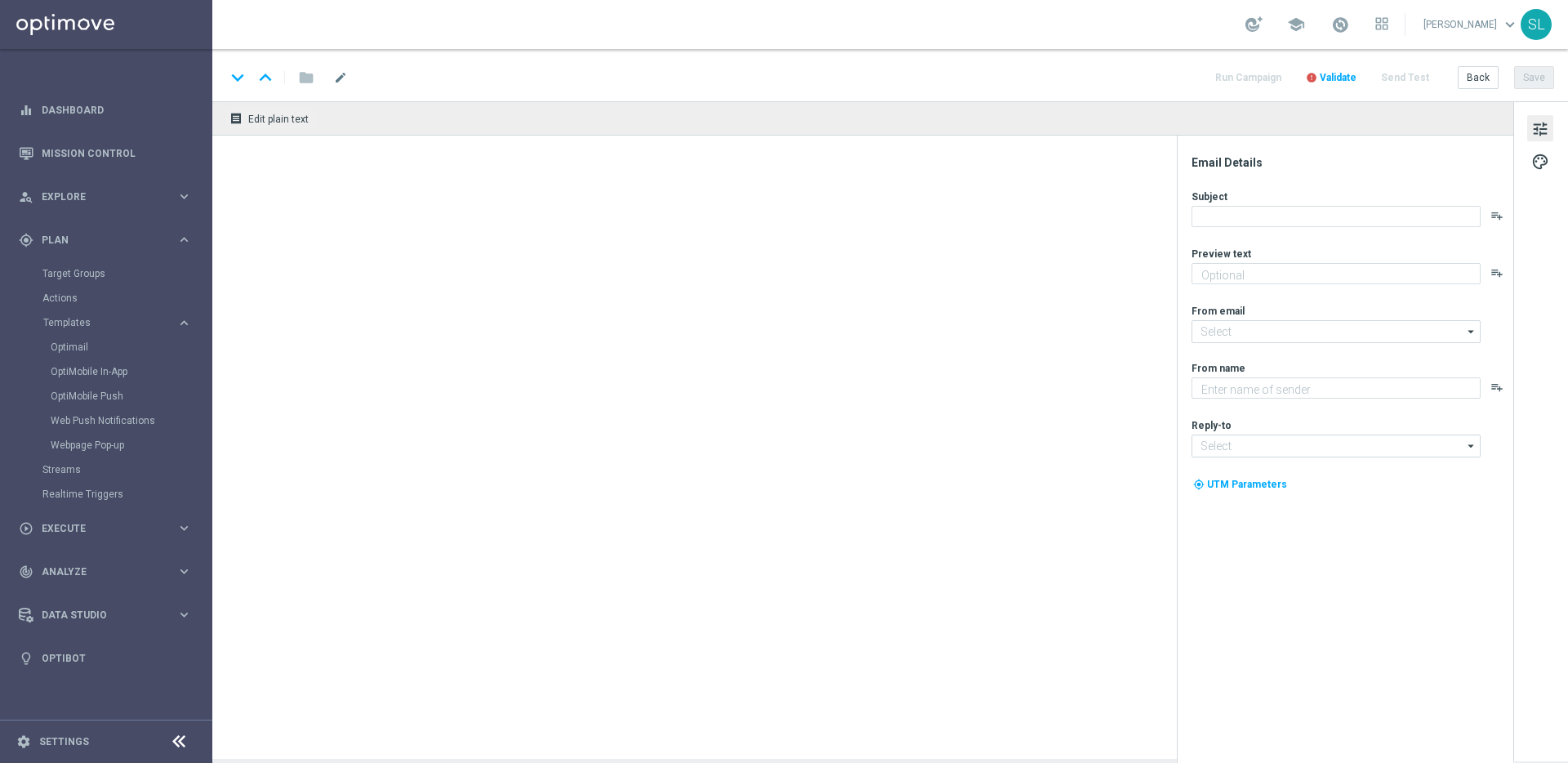
type textarea "We noticed you forgot these items in your cart."
type textarea "Staples"
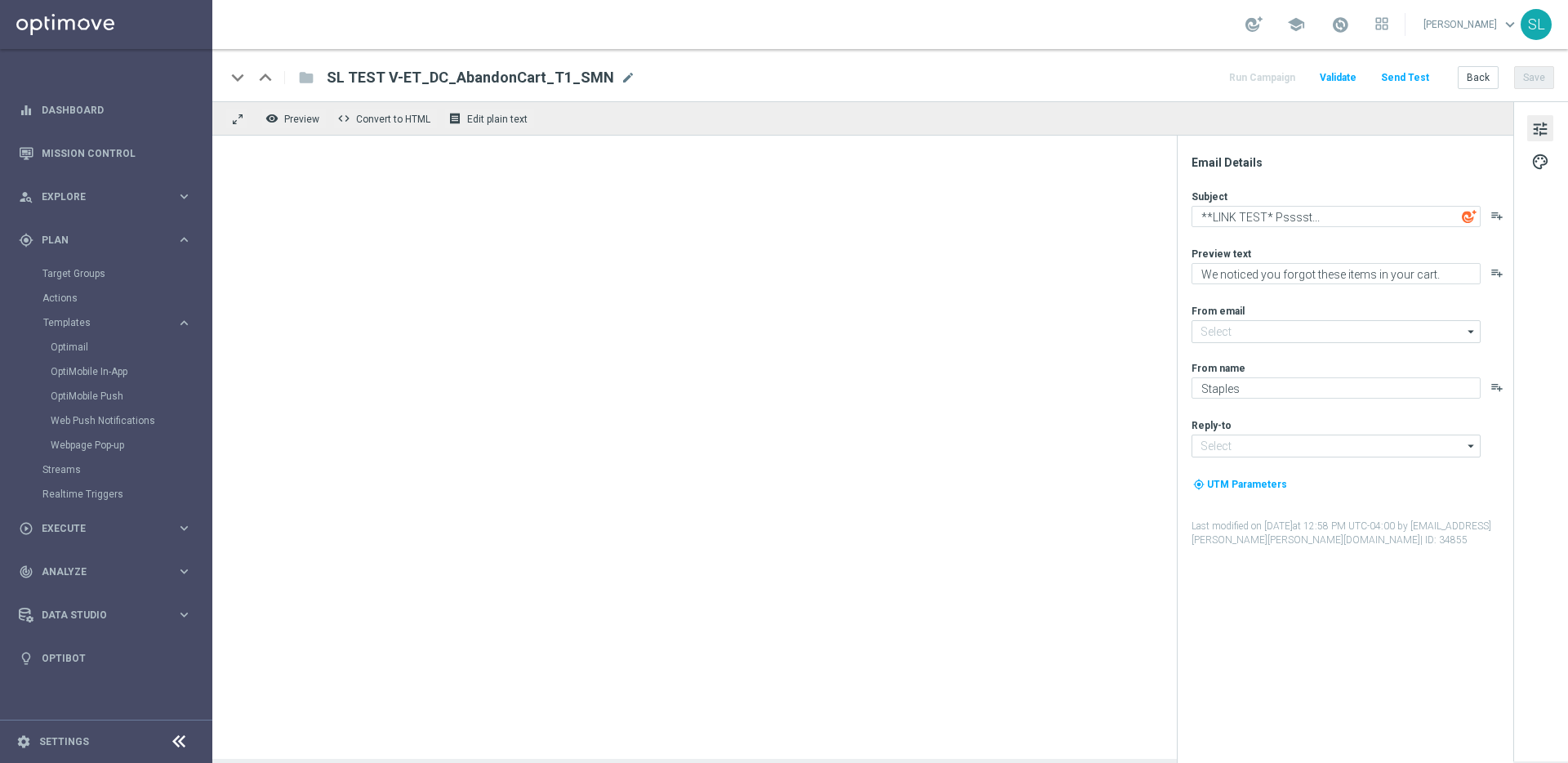
type input "[EMAIL_ADDRESS][DOMAIN_NAME]"
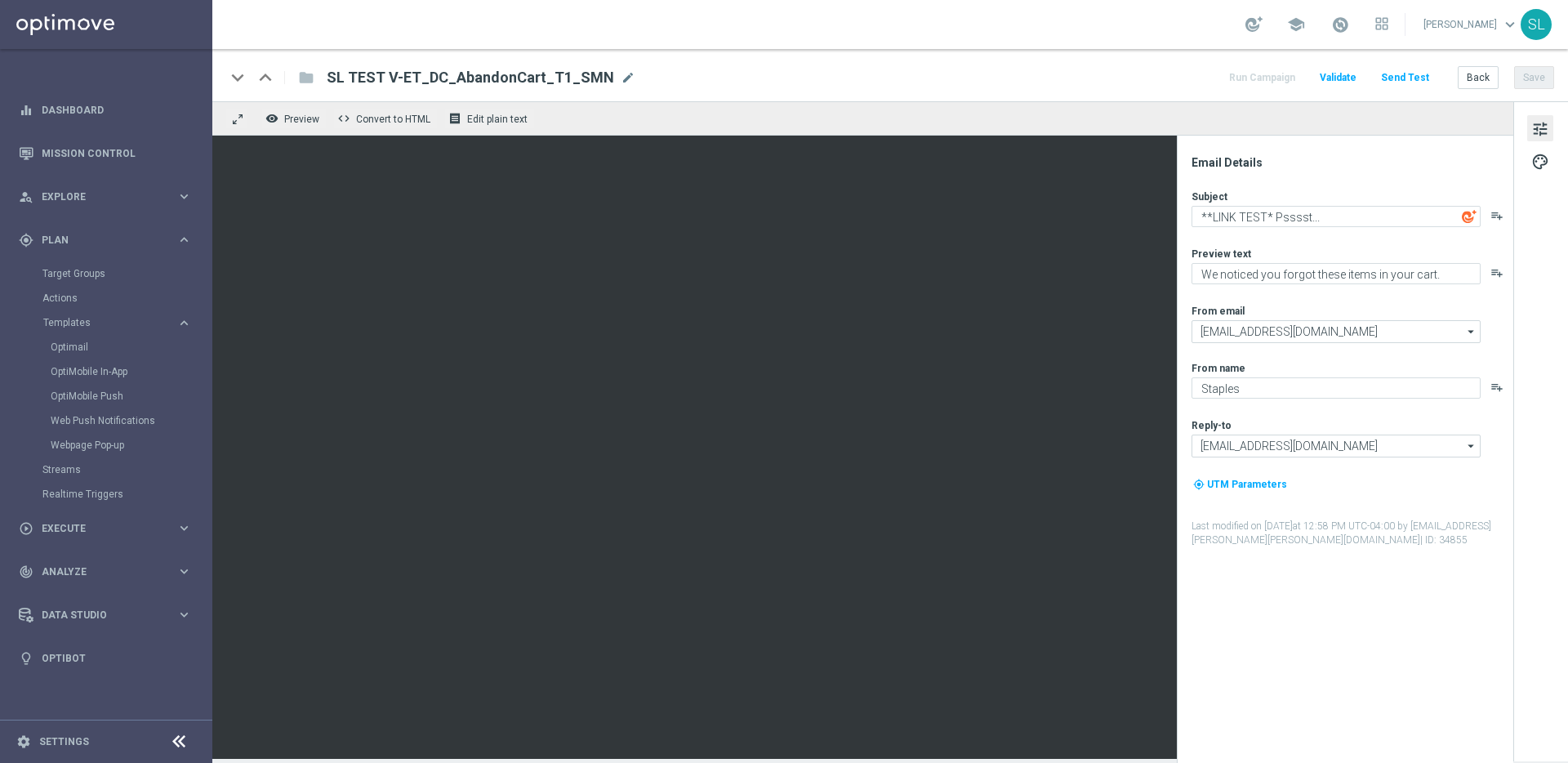
click at [178, 745] on icon at bounding box center [179, 742] width 20 height 20
